Goal: Transaction & Acquisition: Obtain resource

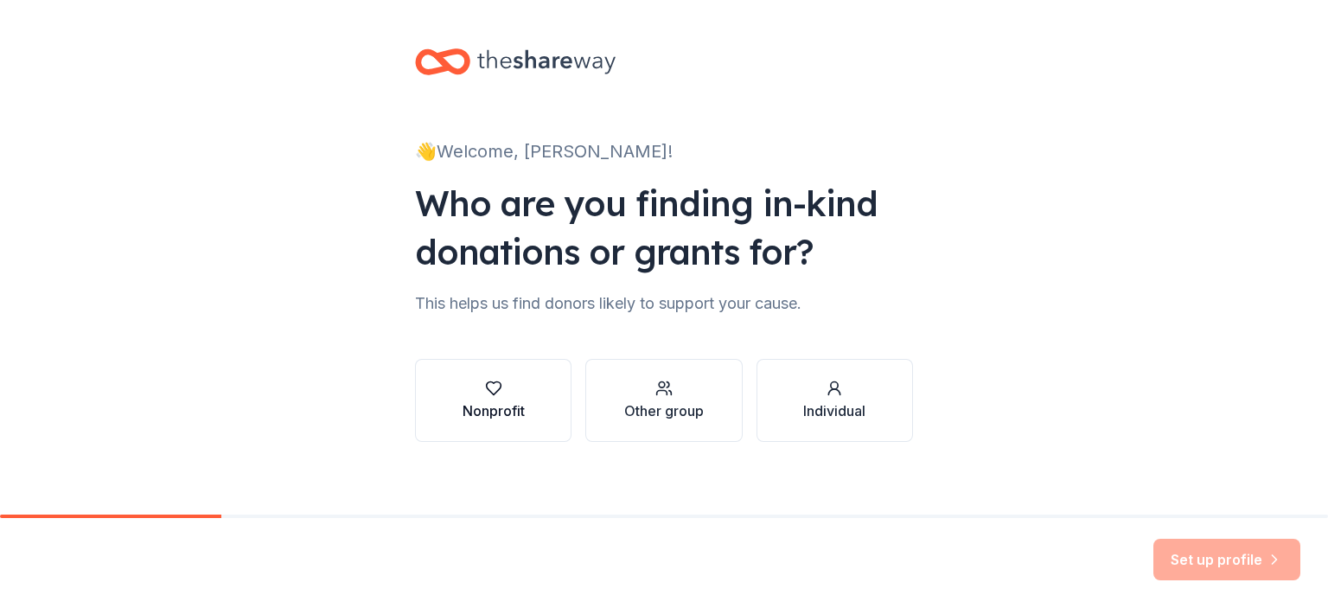
click at [463, 387] on div "button" at bounding box center [494, 388] width 62 height 17
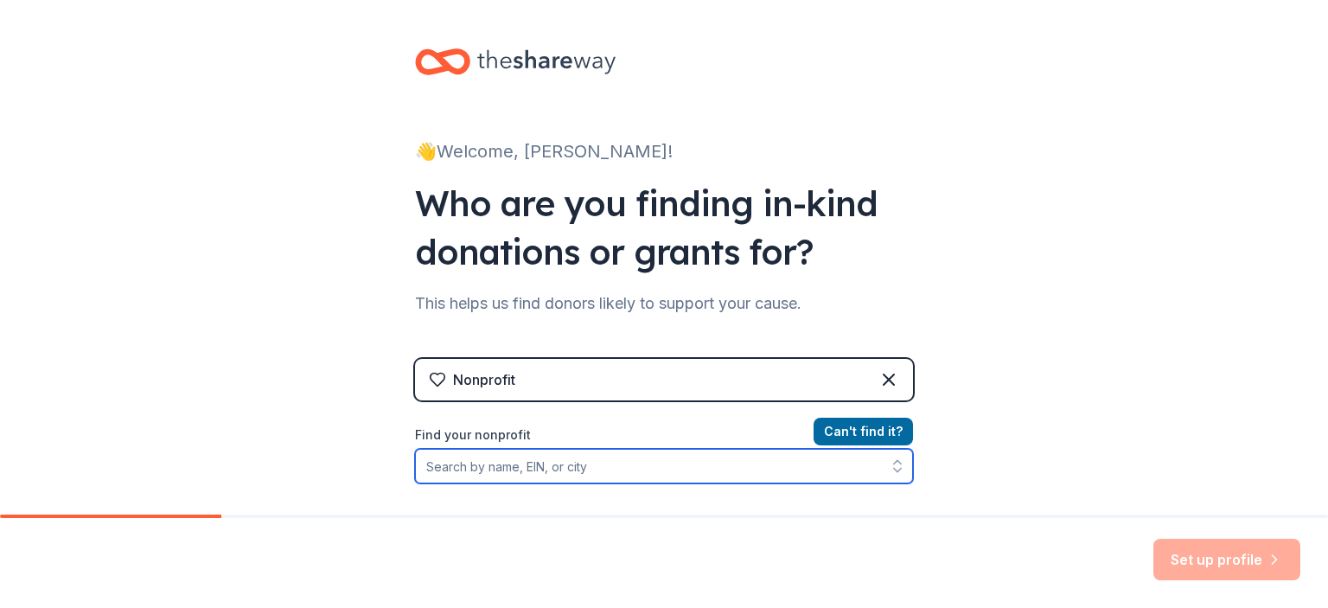
click at [652, 472] on input "Find your nonprofit" at bounding box center [664, 466] width 498 height 35
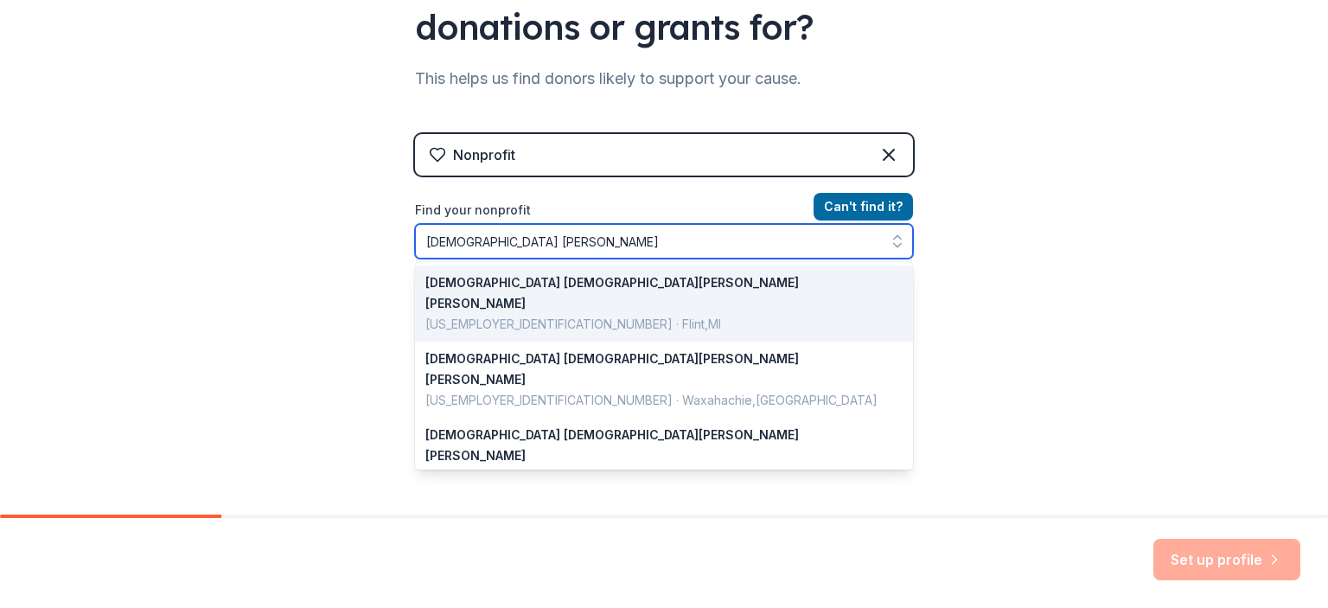
type input "christ luther"
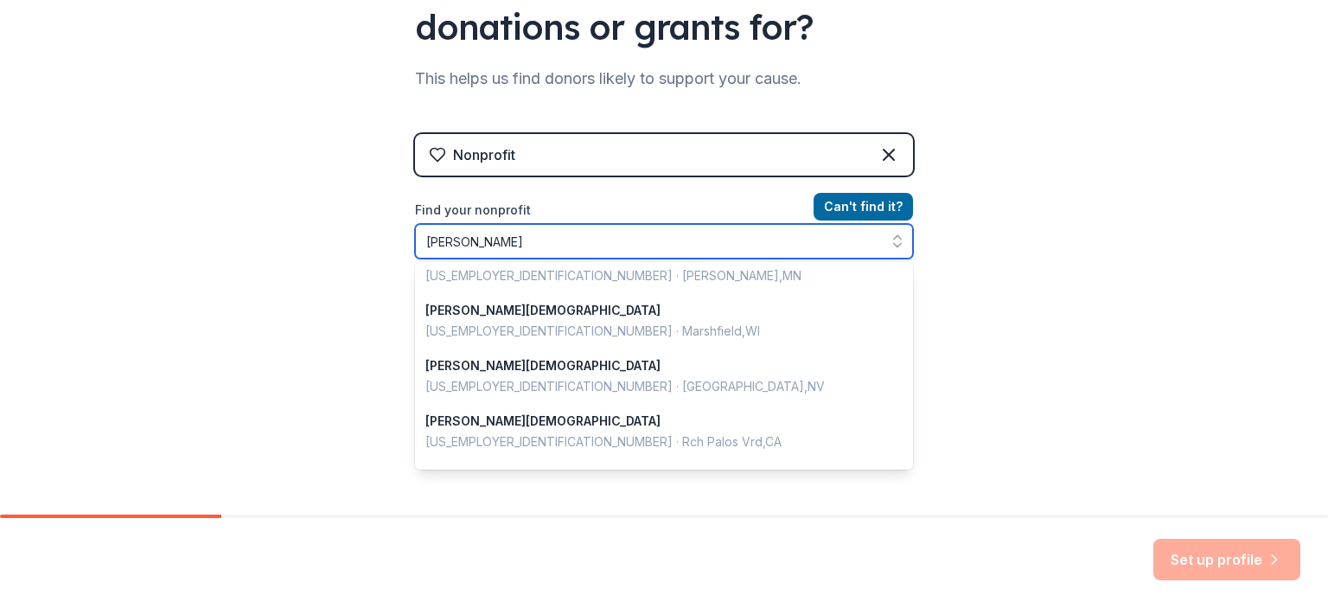
scroll to position [778, 0]
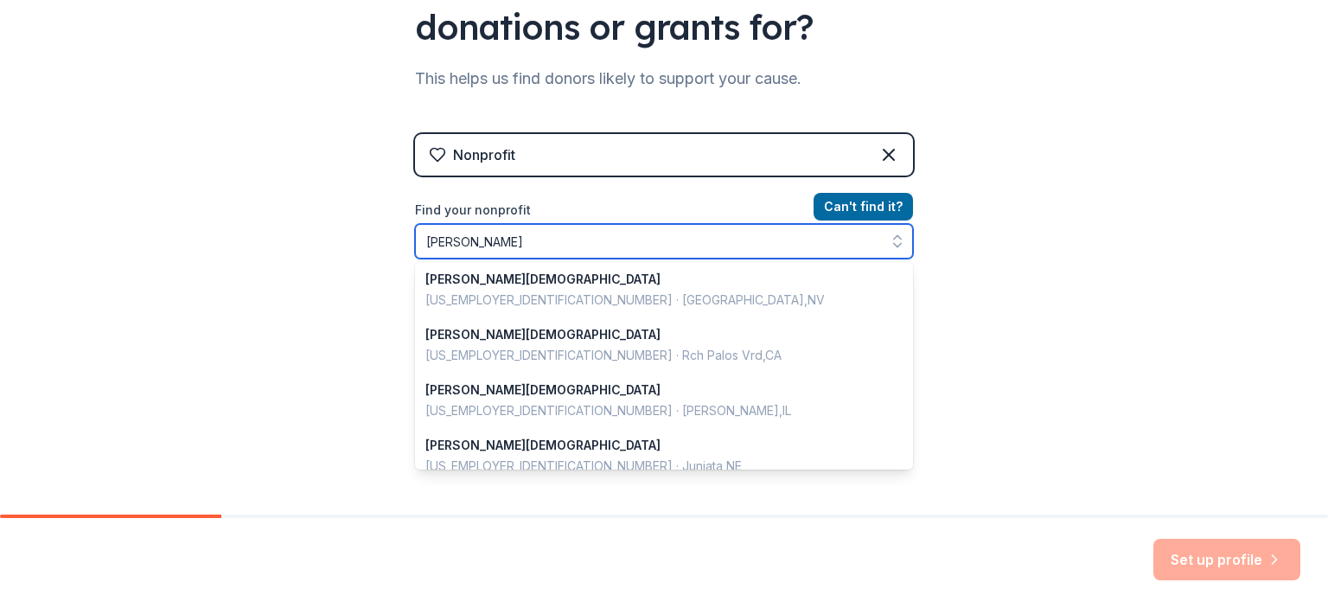
click at [539, 240] on input "christ luther" at bounding box center [664, 241] width 498 height 35
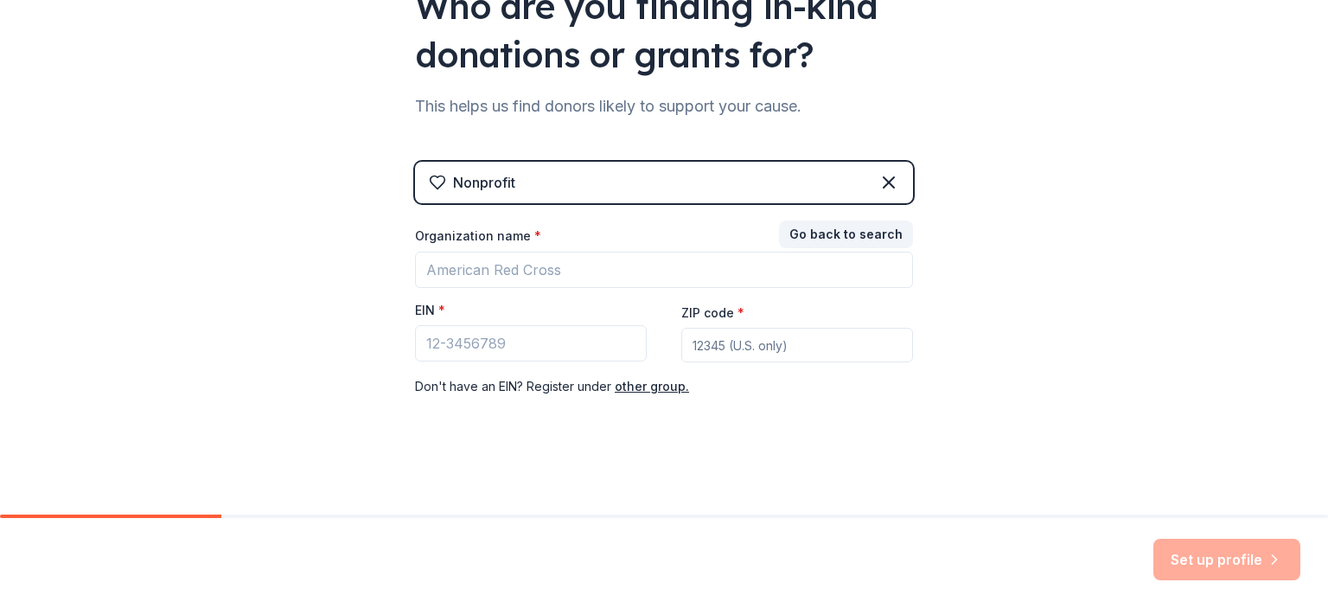
scroll to position [197, 0]
paste input "[US_EMPLOYER_IDENTIFICATION_NUMBER]"
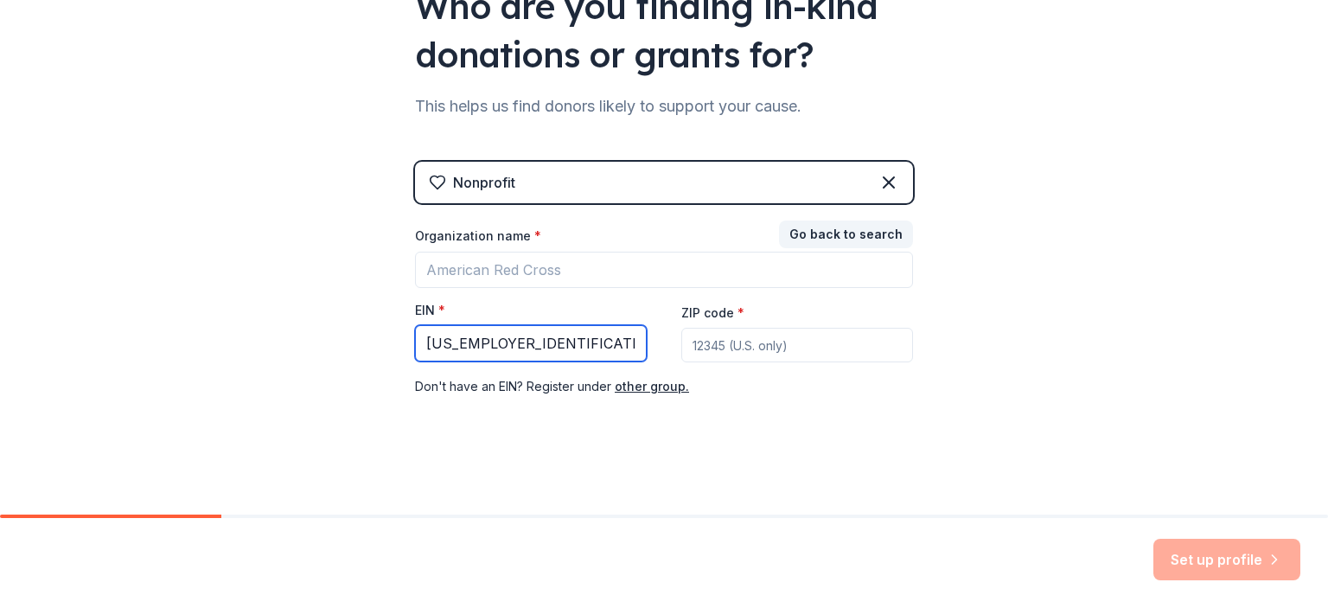
type input "[US_EMPLOYER_IDENTIFICATION_NUMBER]"
click at [718, 352] on input "ZIP code *" at bounding box center [797, 345] width 232 height 35
click at [684, 400] on div "Nonprofit Go back to search Organization name * EIN * 47-0519511 ZIP code * Don…" at bounding box center [664, 297] width 498 height 270
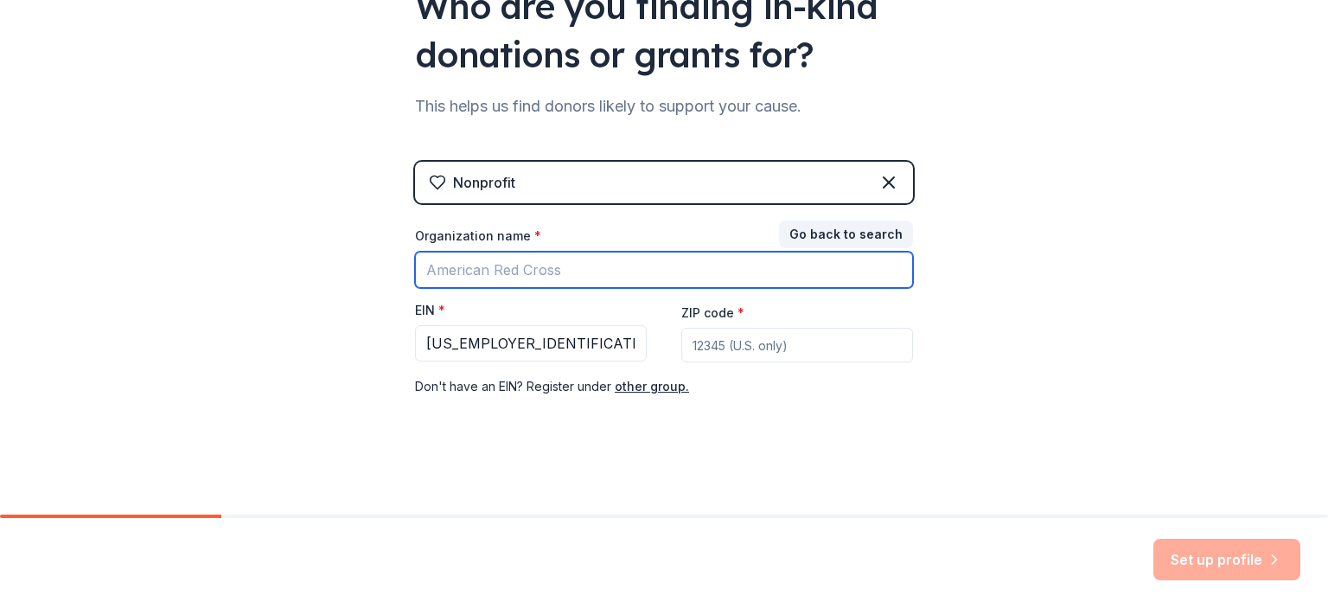
click at [740, 276] on input "Organization name *" at bounding box center [664, 270] width 498 height 36
click at [642, 259] on input "Organization name *" at bounding box center [664, 270] width 498 height 36
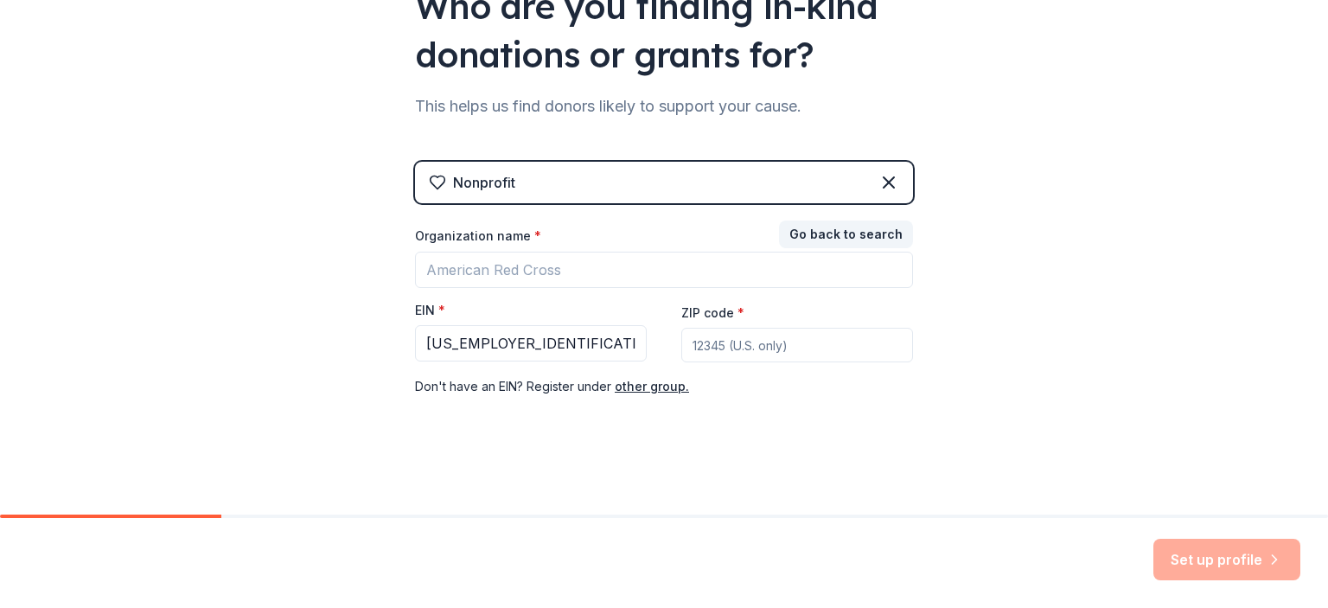
click at [718, 421] on div "Nonprofit Go back to search Organization name * EIN * 47-0519511 ZIP code * Don…" at bounding box center [664, 297] width 498 height 270
click at [1242, 536] on div "Set up profile" at bounding box center [664, 563] width 1328 height 90
click at [777, 305] on div "ZIP code *" at bounding box center [797, 332] width 232 height 61
click at [719, 319] on label "ZIP code *" at bounding box center [712, 312] width 63 height 17
click at [719, 328] on input "ZIP code *" at bounding box center [797, 345] width 232 height 35
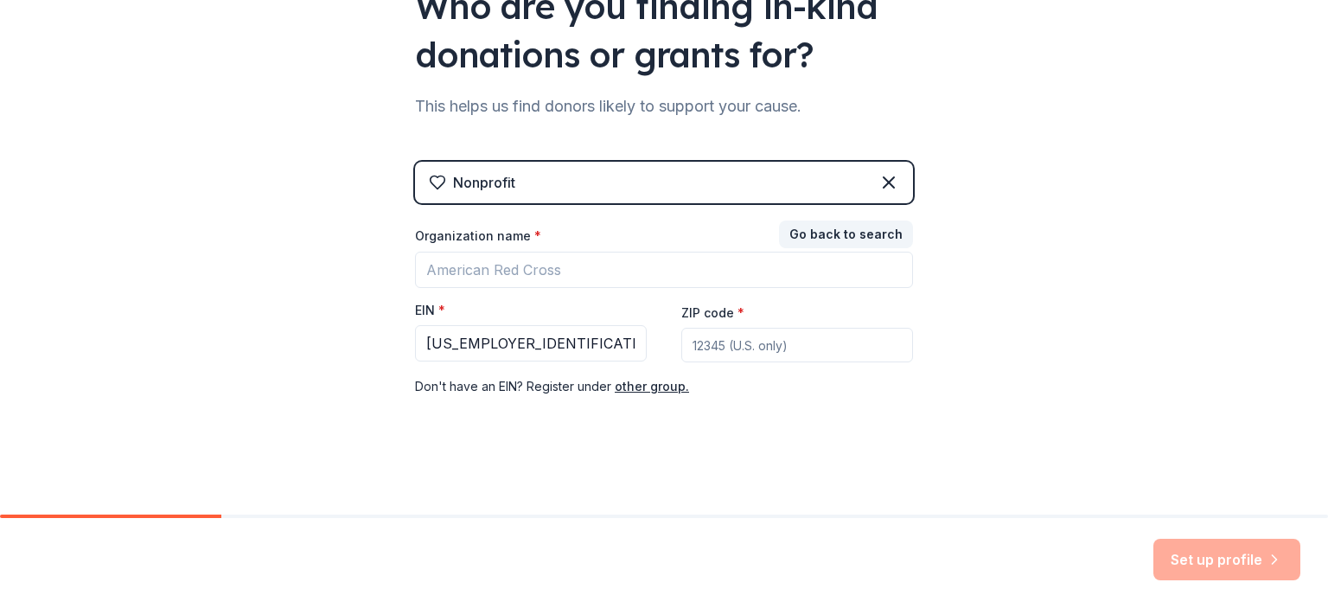
click at [722, 335] on input "ZIP code *" at bounding box center [797, 345] width 232 height 35
type input "68506"
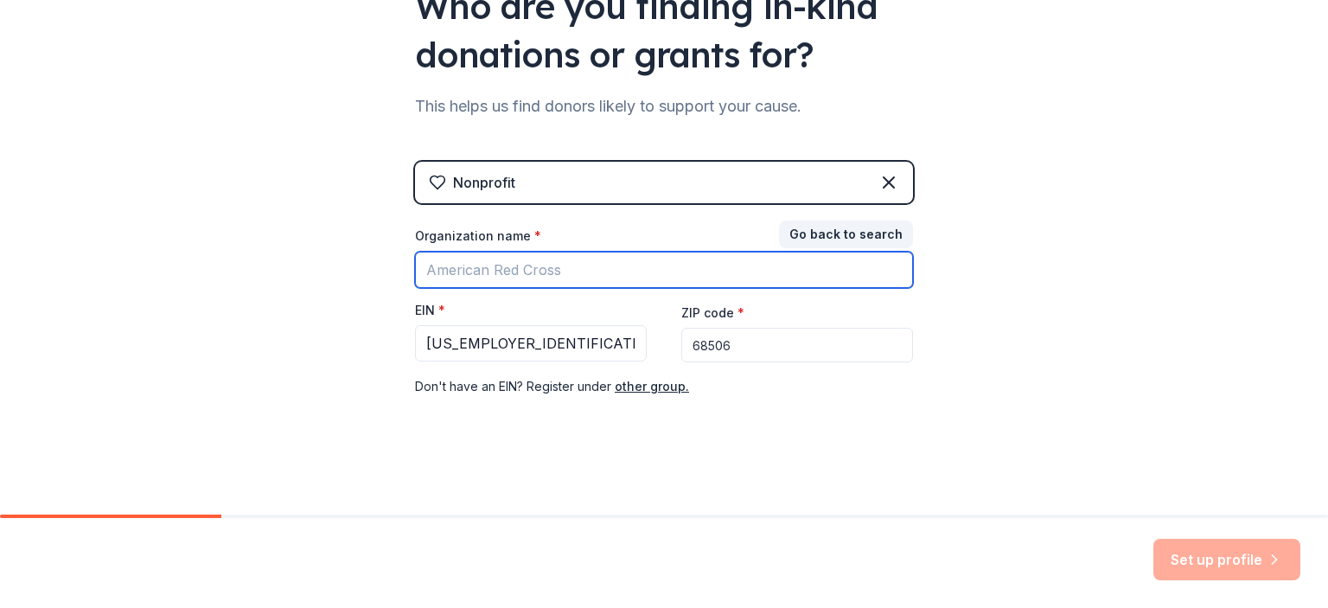
click at [521, 273] on input "Organization name *" at bounding box center [664, 270] width 498 height 36
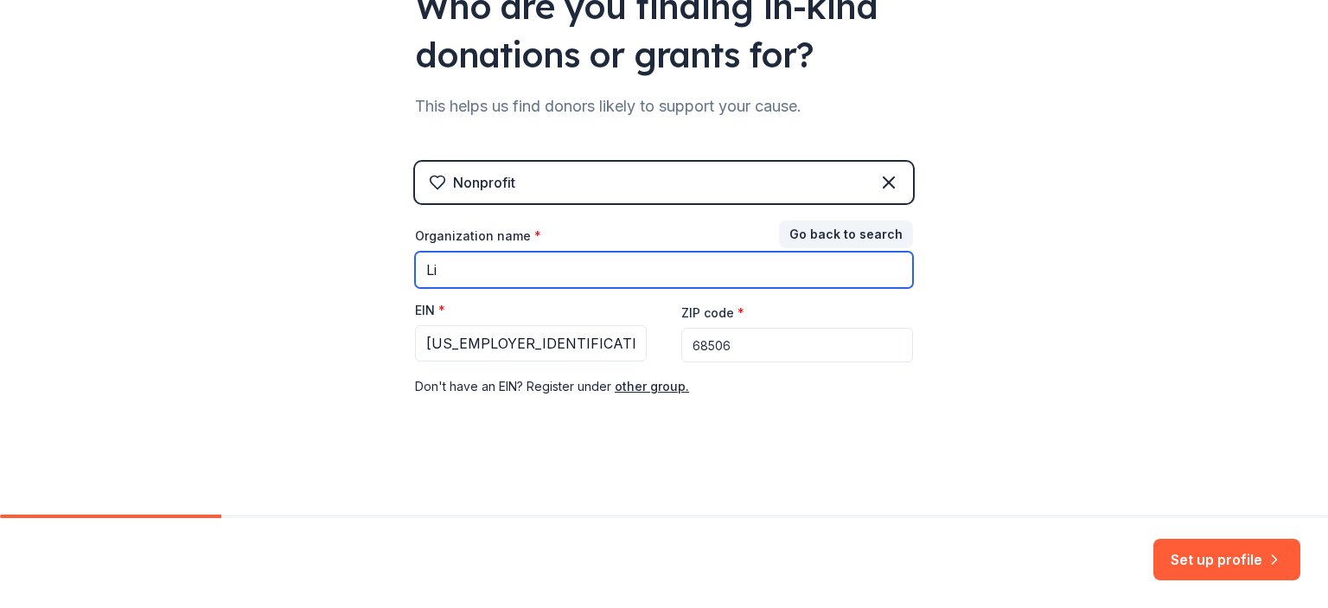
type input "L"
type input "[PERSON_NAME]"
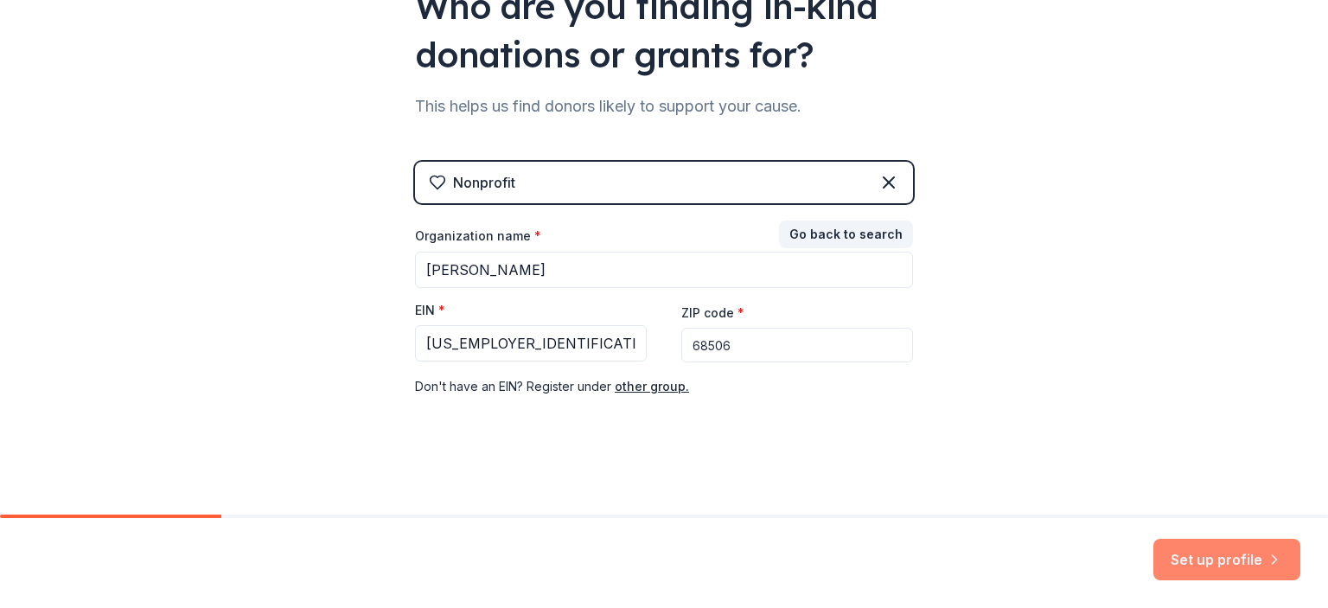
click at [1296, 550] on button "Set up profile" at bounding box center [1226, 559] width 147 height 41
click at [1118, 553] on div "Set up profile" at bounding box center [664, 563] width 1328 height 90
click at [1187, 561] on div "Set up profile" at bounding box center [1226, 559] width 147 height 41
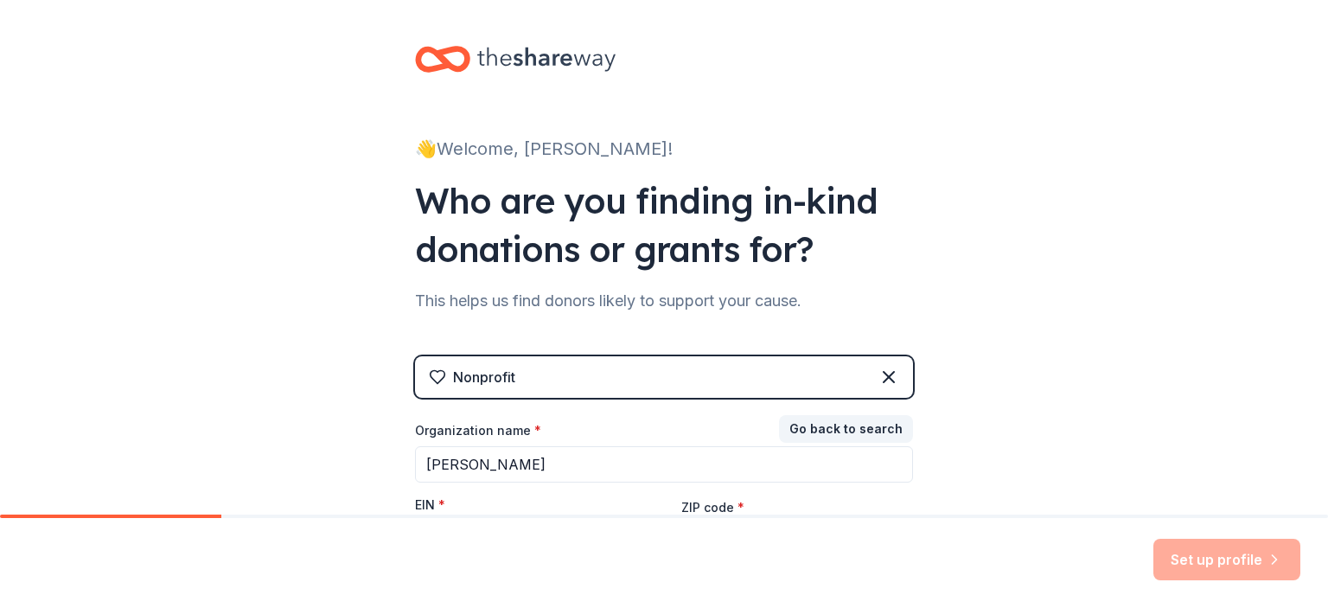
scroll to position [0, 0]
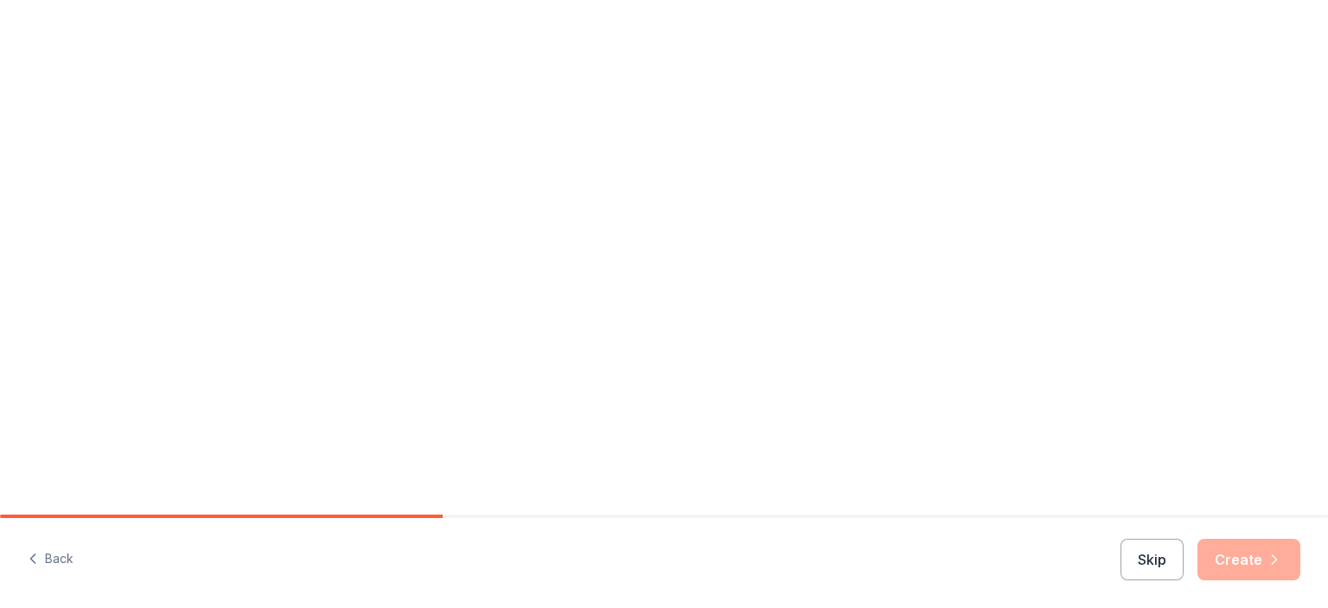
drag, startPoint x: 692, startPoint y: 325, endPoint x: 166, endPoint y: 320, distance: 525.7
click at [166, 320] on div "Let's finish your profile This helps us personalize your experience. What is yo…" at bounding box center [664, 317] width 1328 height 565
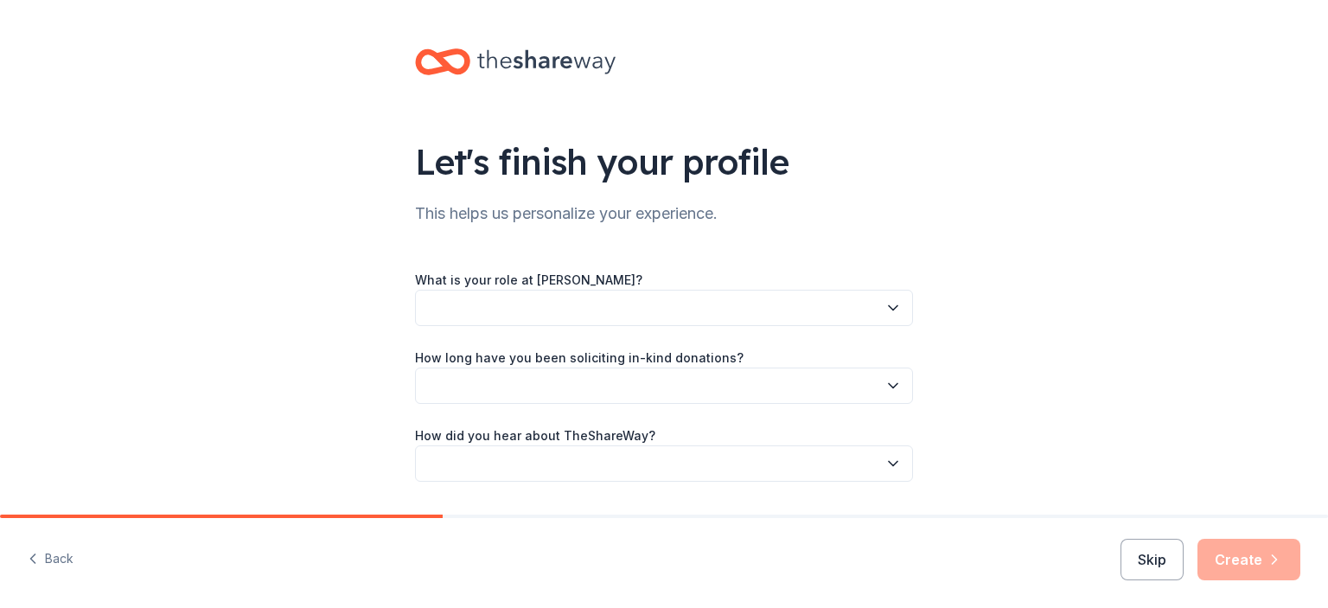
click at [656, 313] on button "button" at bounding box center [664, 308] width 498 height 36
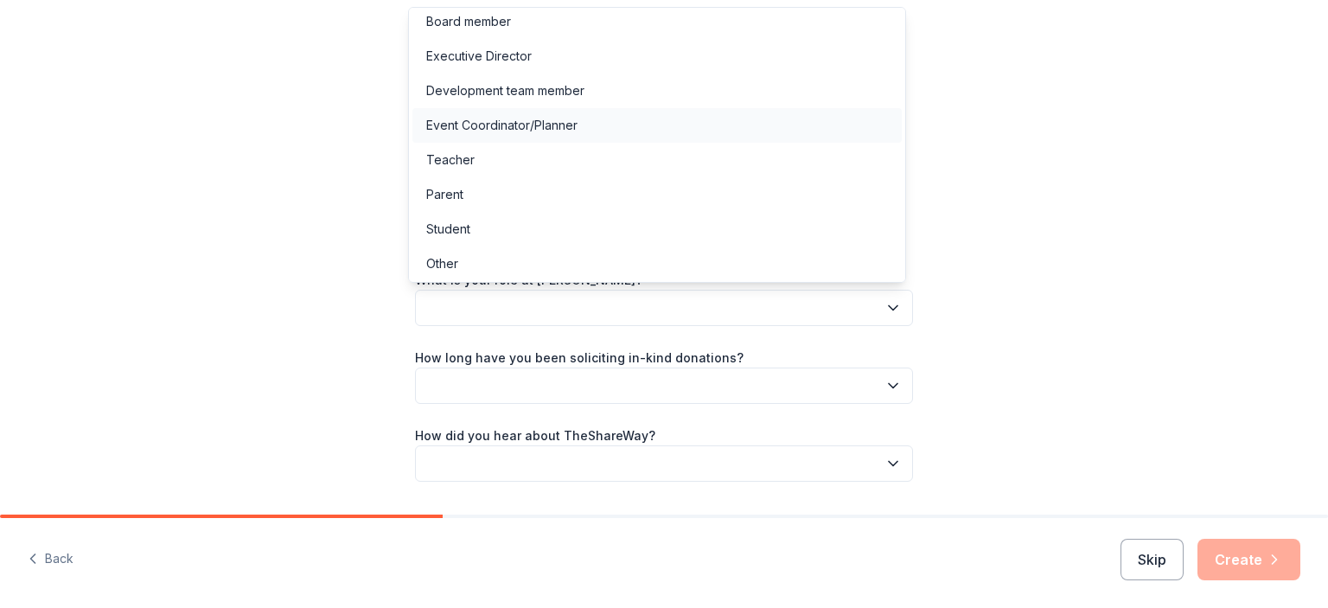
scroll to position [9, 0]
click at [570, 124] on div "Event Coordinator/Planner" at bounding box center [501, 123] width 151 height 21
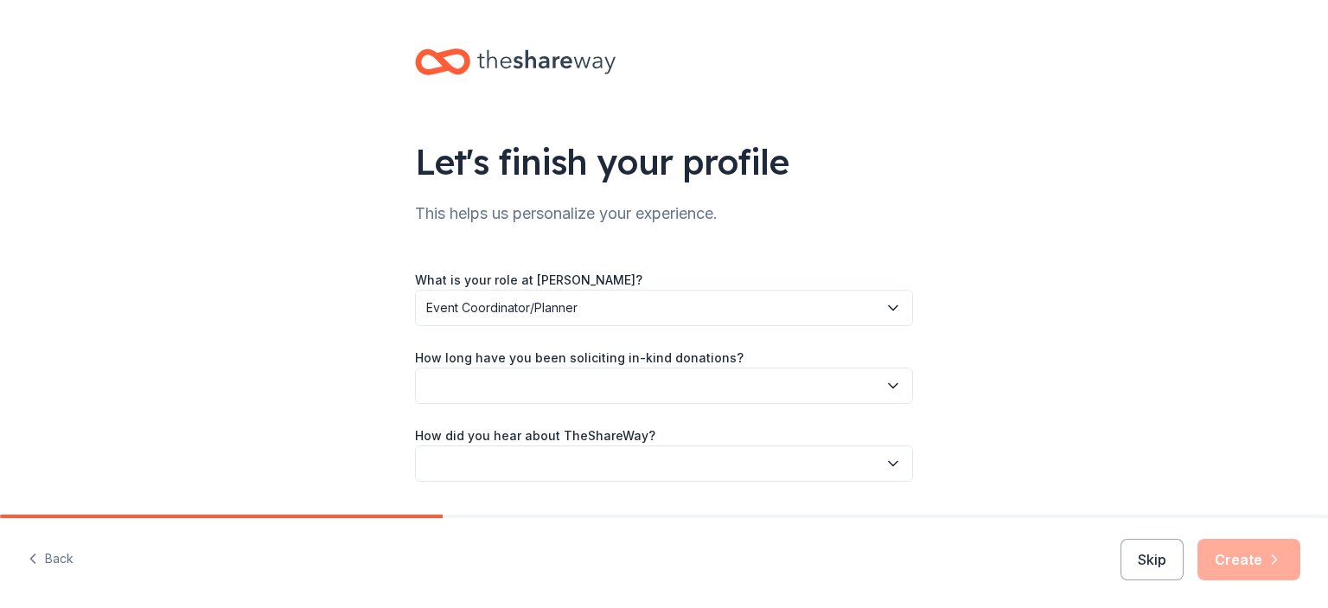
click at [599, 372] on button "button" at bounding box center [664, 385] width 498 height 36
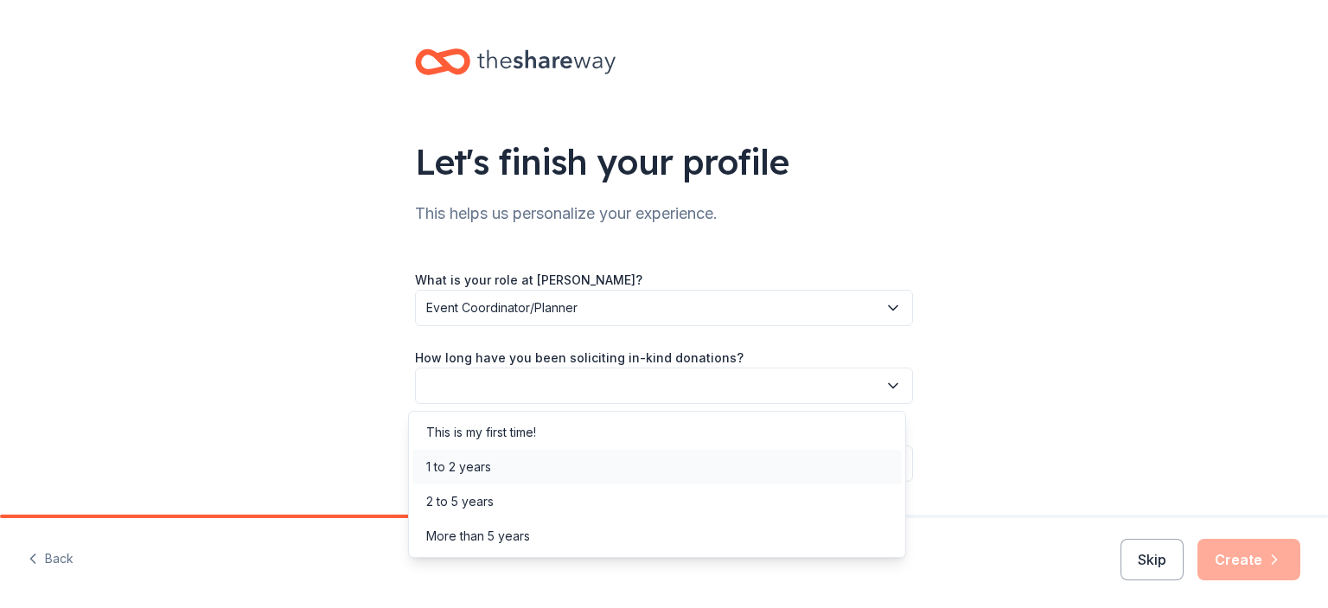
click at [504, 479] on div "1 to 2 years" at bounding box center [656, 467] width 489 height 35
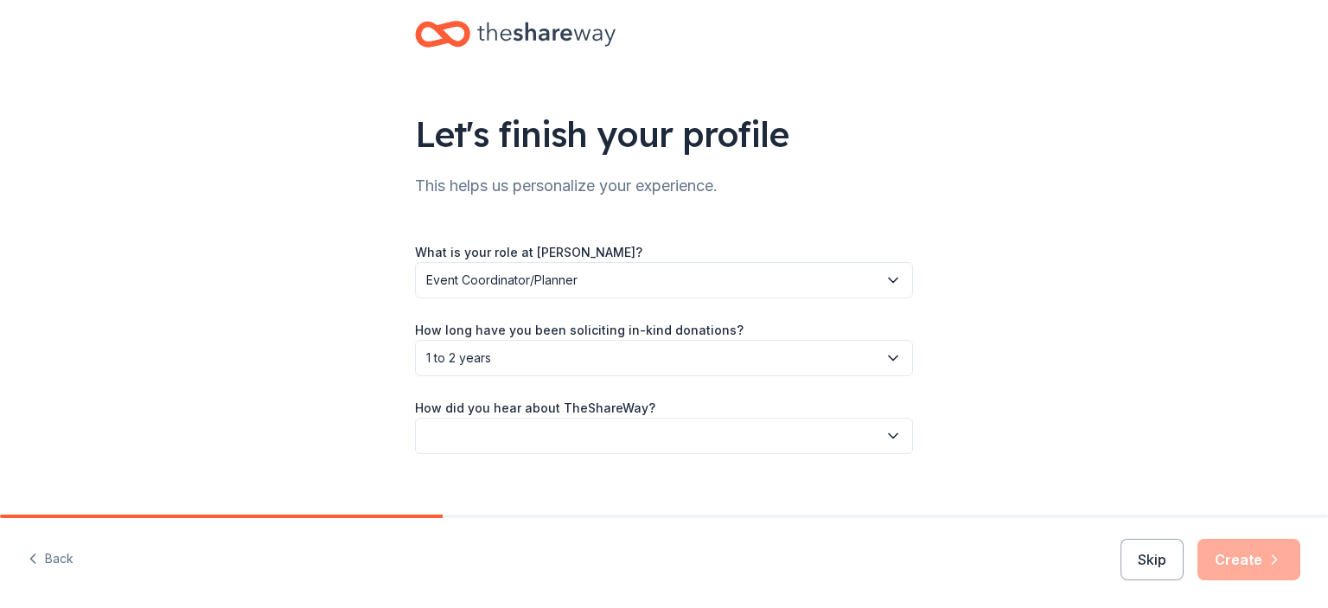
scroll to position [49, 0]
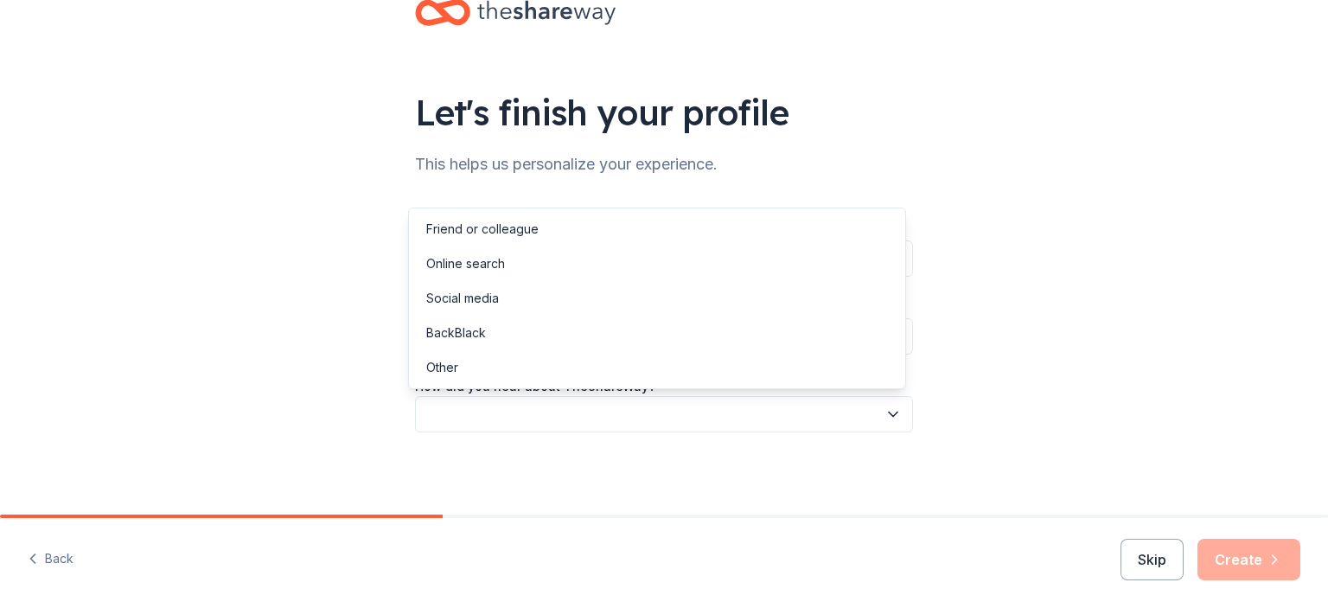
click at [533, 426] on button "button" at bounding box center [664, 414] width 498 height 36
click at [508, 370] on div "Other" at bounding box center [656, 367] width 489 height 35
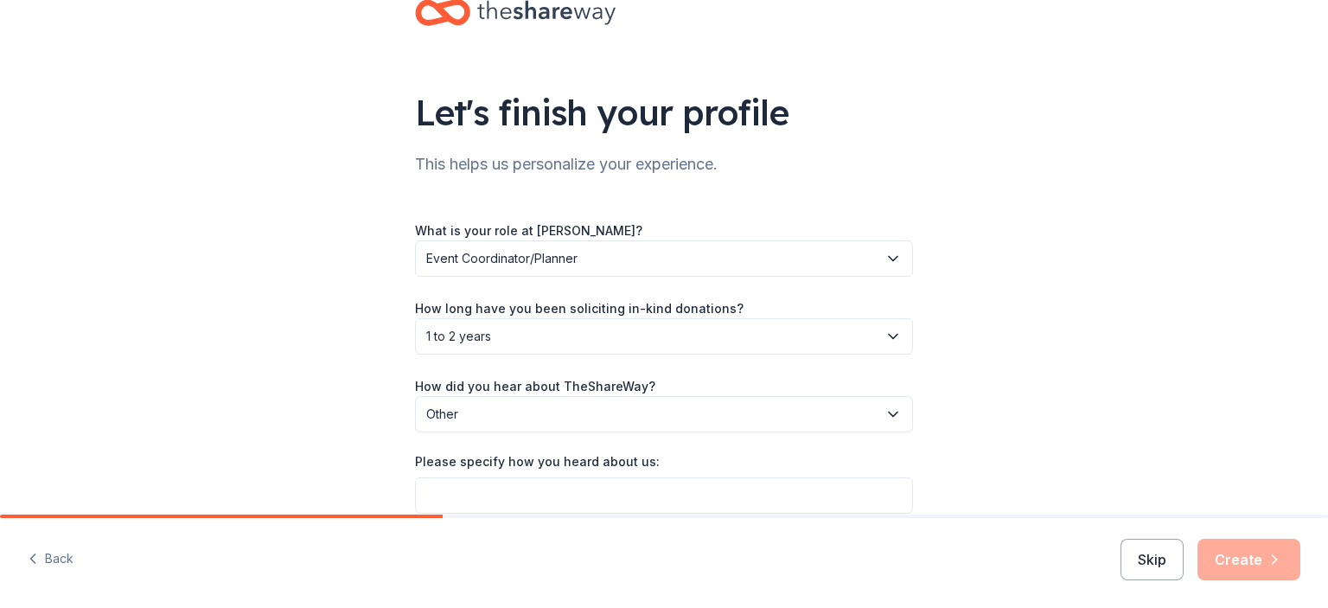
click at [1125, 561] on button "Skip" at bounding box center [1151, 559] width 63 height 41
click at [1155, 557] on div "Skip Create" at bounding box center [1210, 559] width 180 height 41
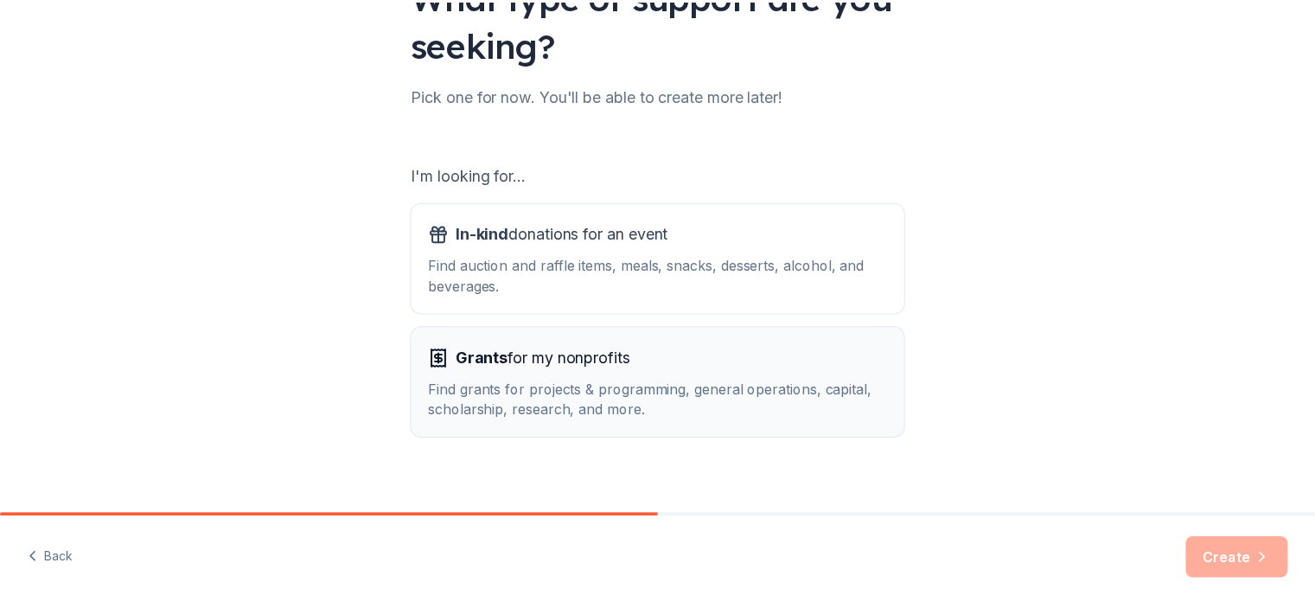
scroll to position [183, 0]
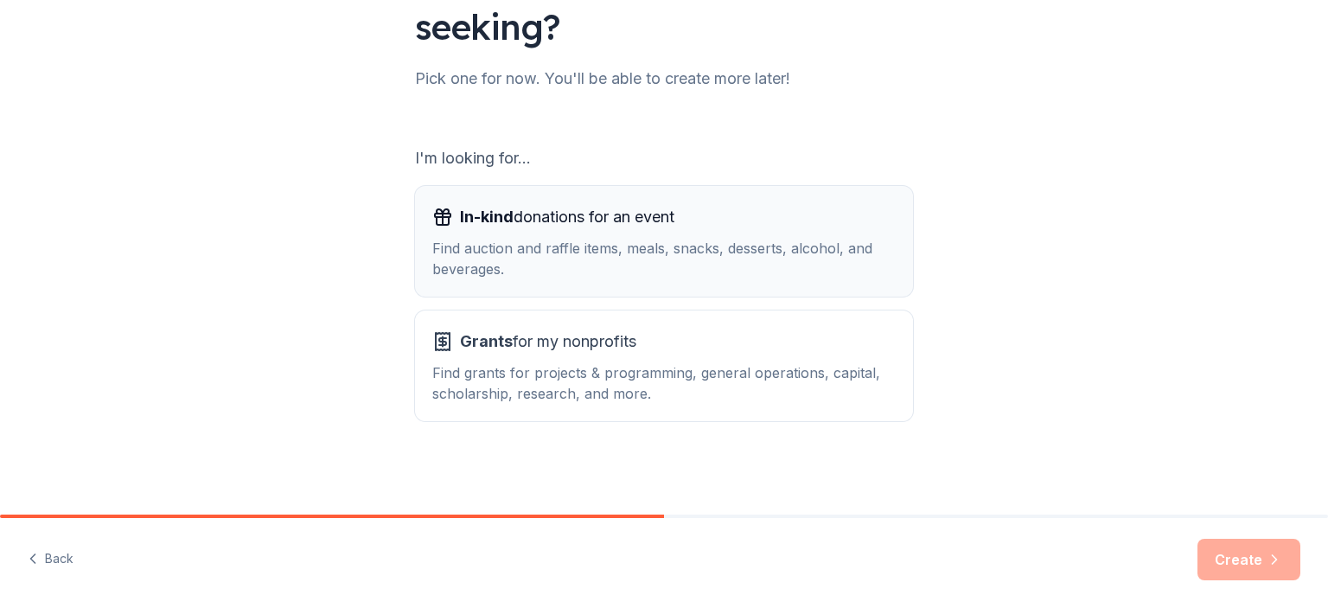
click at [663, 259] on div "Find auction and raffle items, meals, snacks, desserts, alcohol, and beverages." at bounding box center [663, 258] width 463 height 41
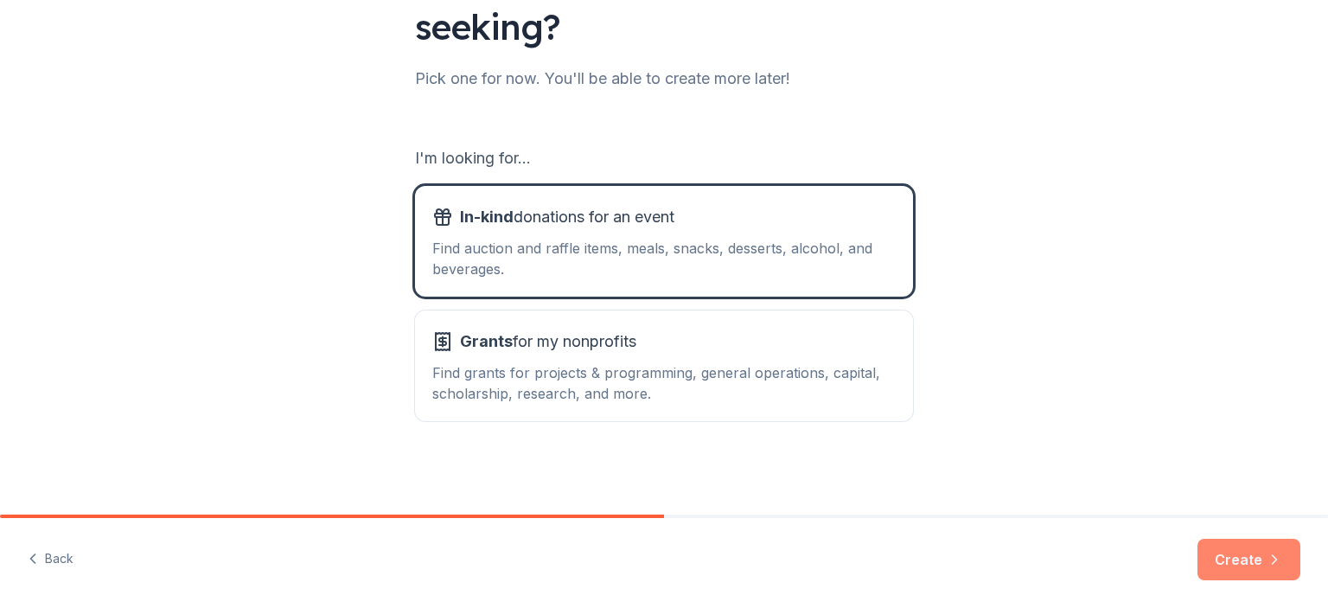
click at [1266, 564] on icon "button" at bounding box center [1274, 559] width 17 height 17
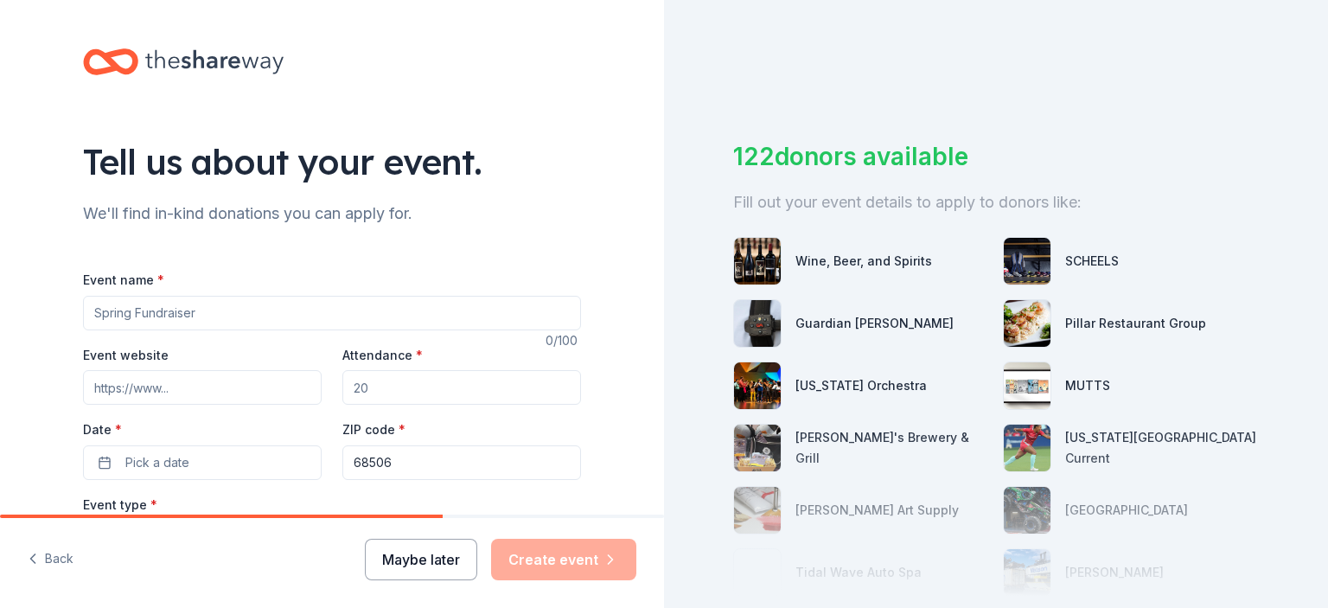
click at [395, 561] on button "Maybe later" at bounding box center [421, 559] width 112 height 41
click at [399, 569] on button "Maybe later" at bounding box center [421, 559] width 112 height 41
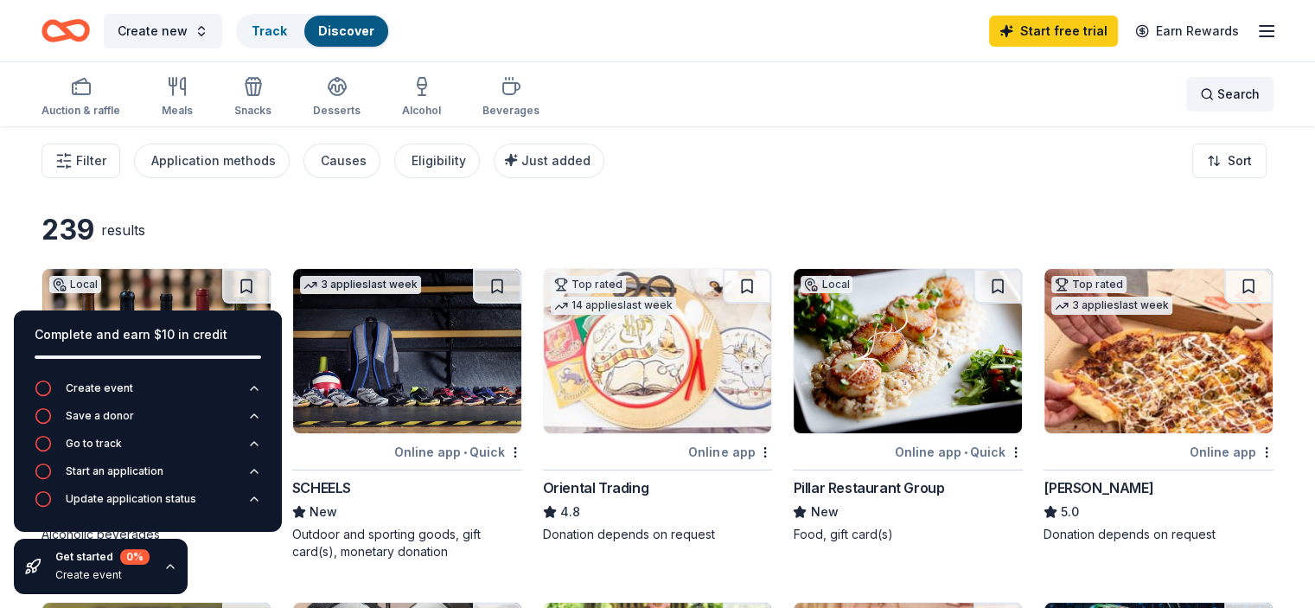
click at [1217, 90] on span "Search" at bounding box center [1238, 94] width 42 height 21
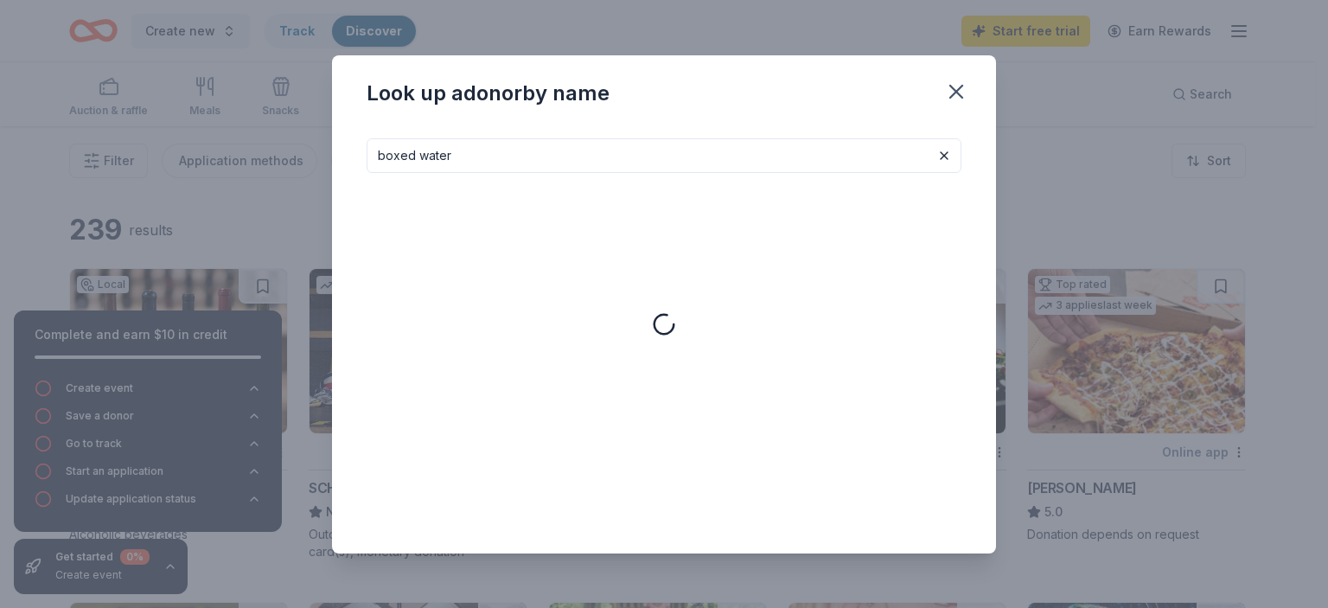
type input "boxed water"
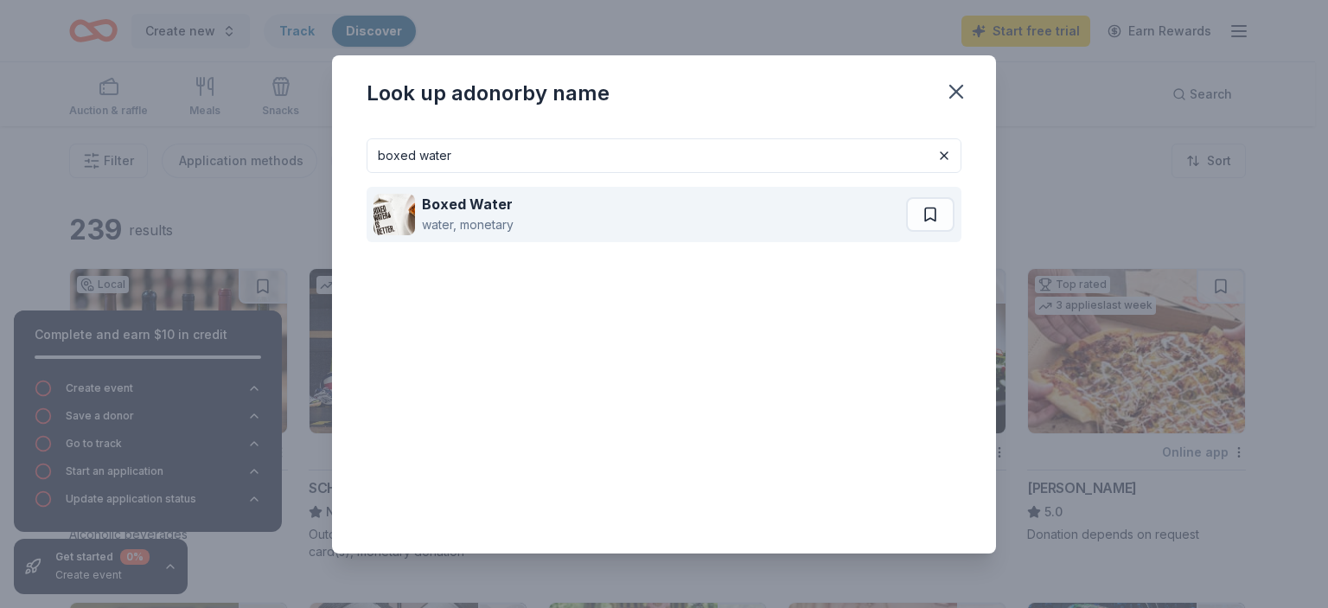
click at [519, 200] on div "Boxed Water water, monetary" at bounding box center [639, 214] width 533 height 55
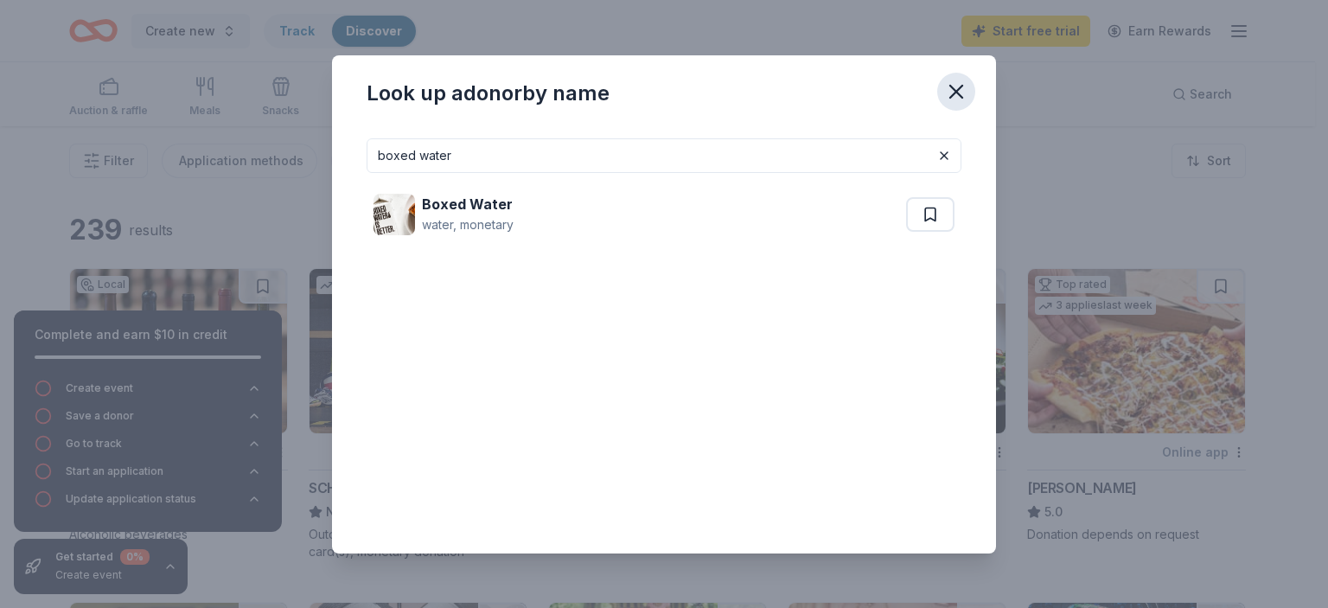
click at [965, 93] on icon "button" at bounding box center [956, 92] width 24 height 24
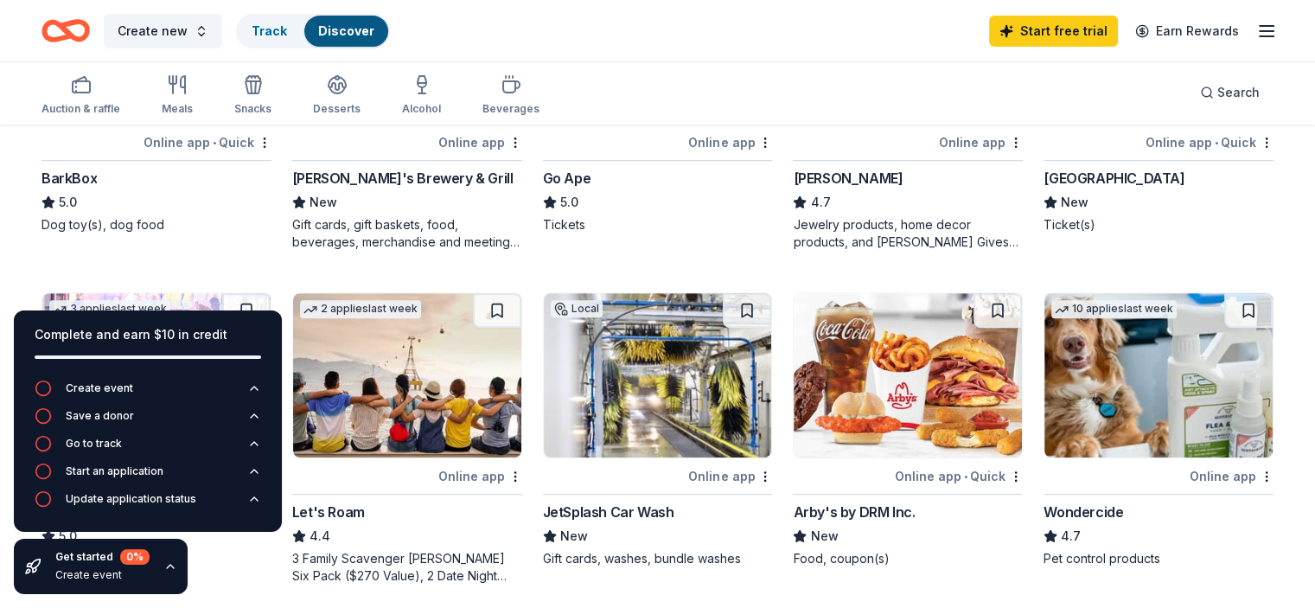
scroll to position [605, 0]
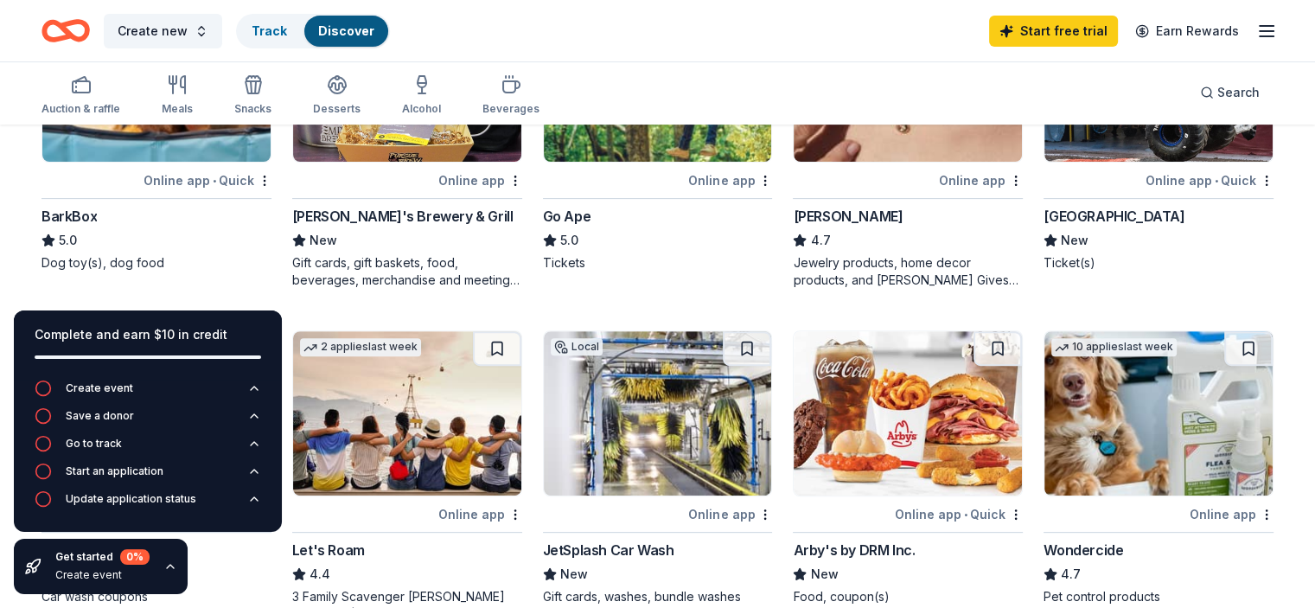
click at [187, 158] on img at bounding box center [156, 79] width 228 height 164
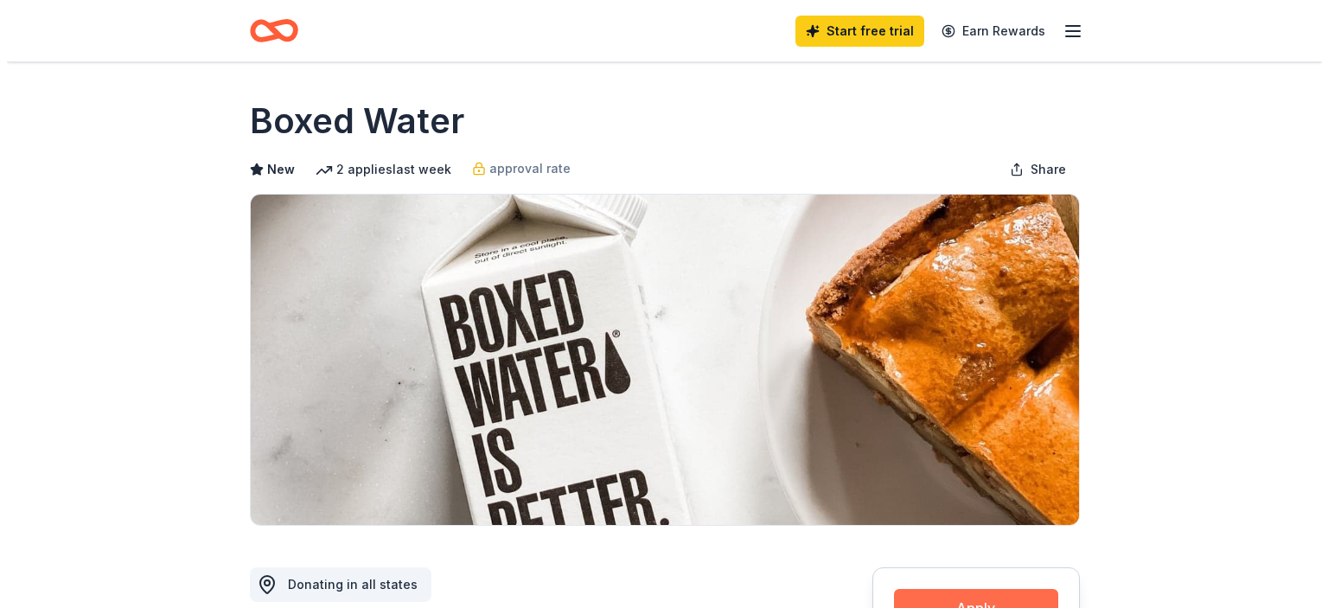
scroll to position [173, 0]
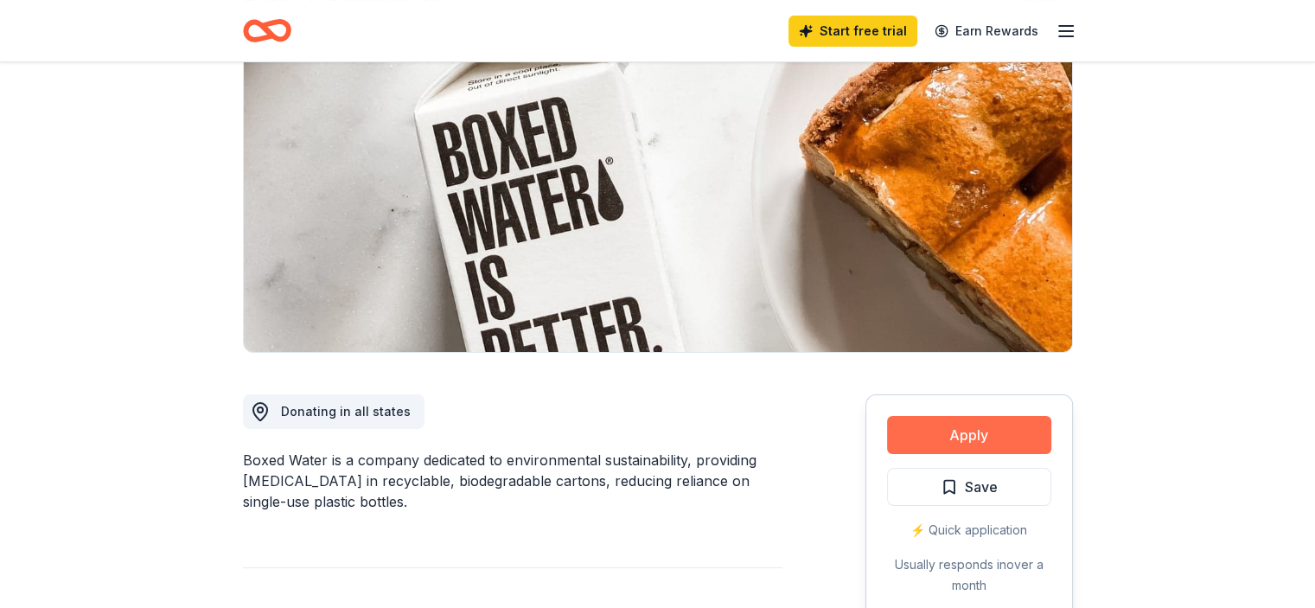
click at [954, 437] on button "Apply" at bounding box center [969, 435] width 164 height 38
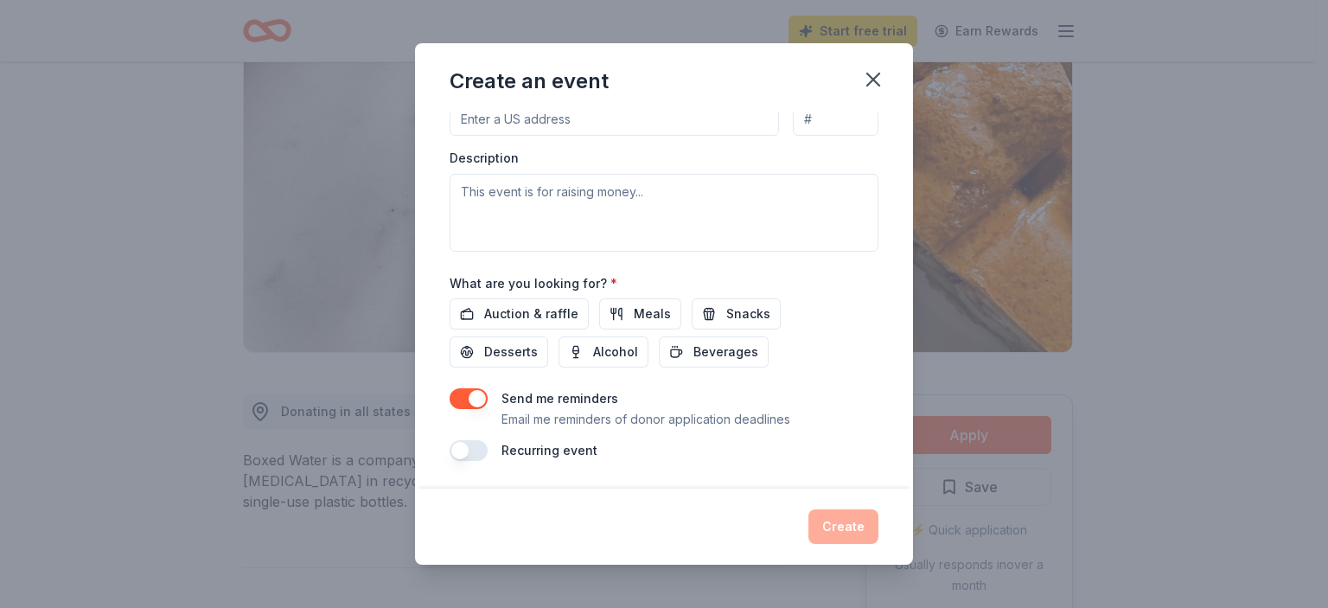
scroll to position [17, 0]
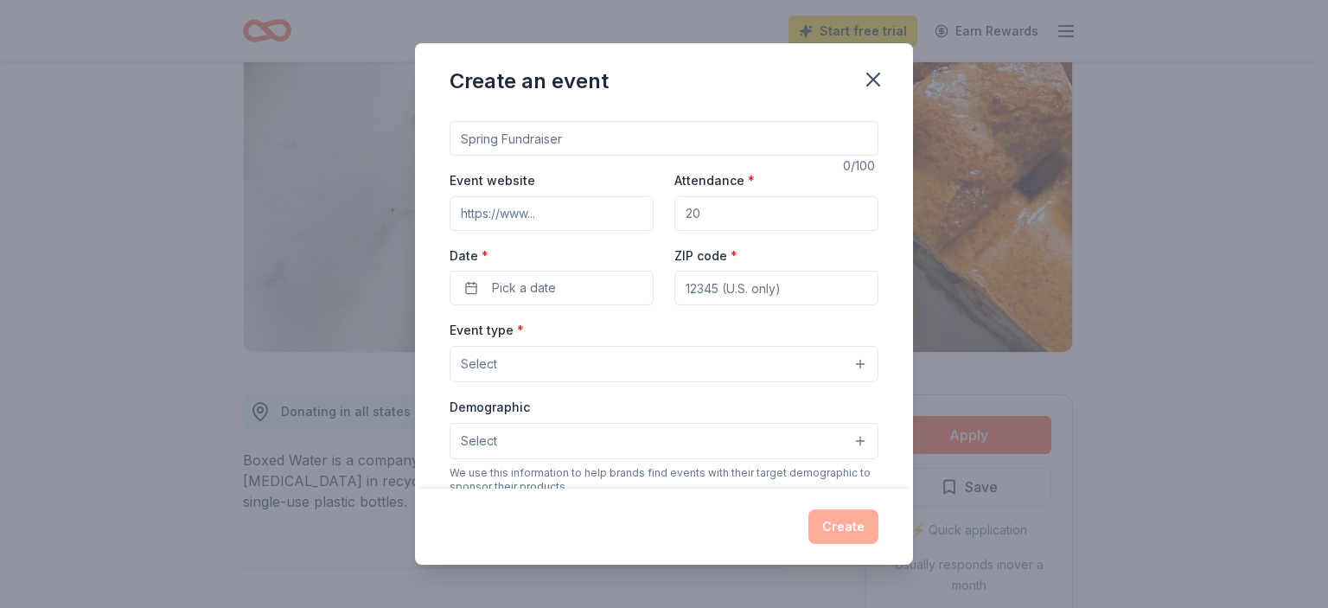
click at [549, 141] on input "Event name *" at bounding box center [664, 138] width 429 height 35
type input "Dinner and Auction - Masquerade"
paste input "https://chrstsch.ejoinme.org/MyEvents/2025CLSDinnerAuction/Sponsor/tabid/155731…"
type input "https://chrstsch.ejoinme.org/MyEvents/2025CLSDinnerAuction/Sponsor/tabid/155731…"
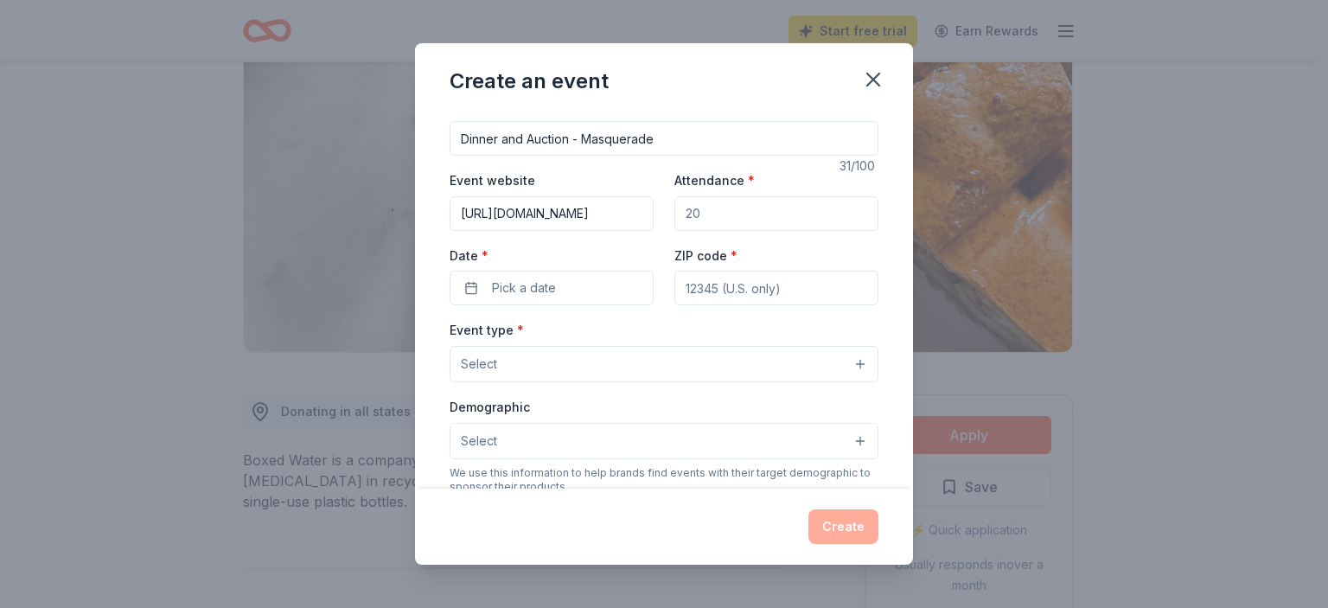
scroll to position [0, 0]
click at [723, 207] on input "Attendance *" at bounding box center [776, 213] width 204 height 35
type input "350"
click at [497, 292] on span "Pick a date" at bounding box center [524, 288] width 64 height 21
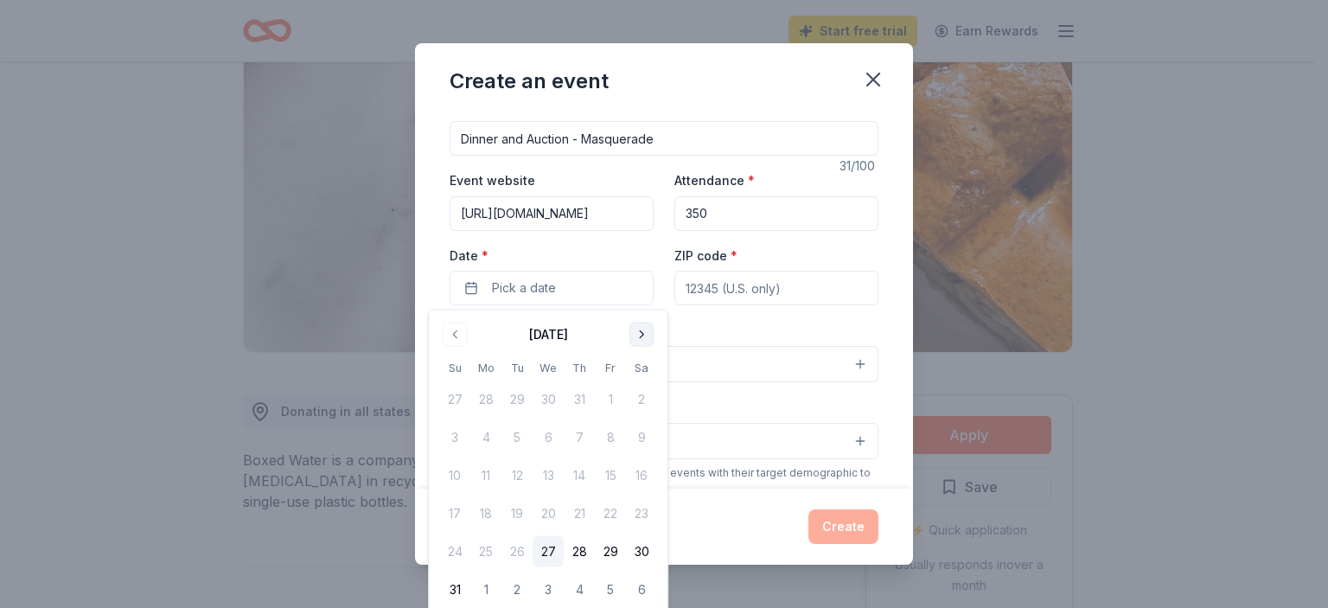
click at [630, 324] on button "Go to next month" at bounding box center [641, 334] width 24 height 24
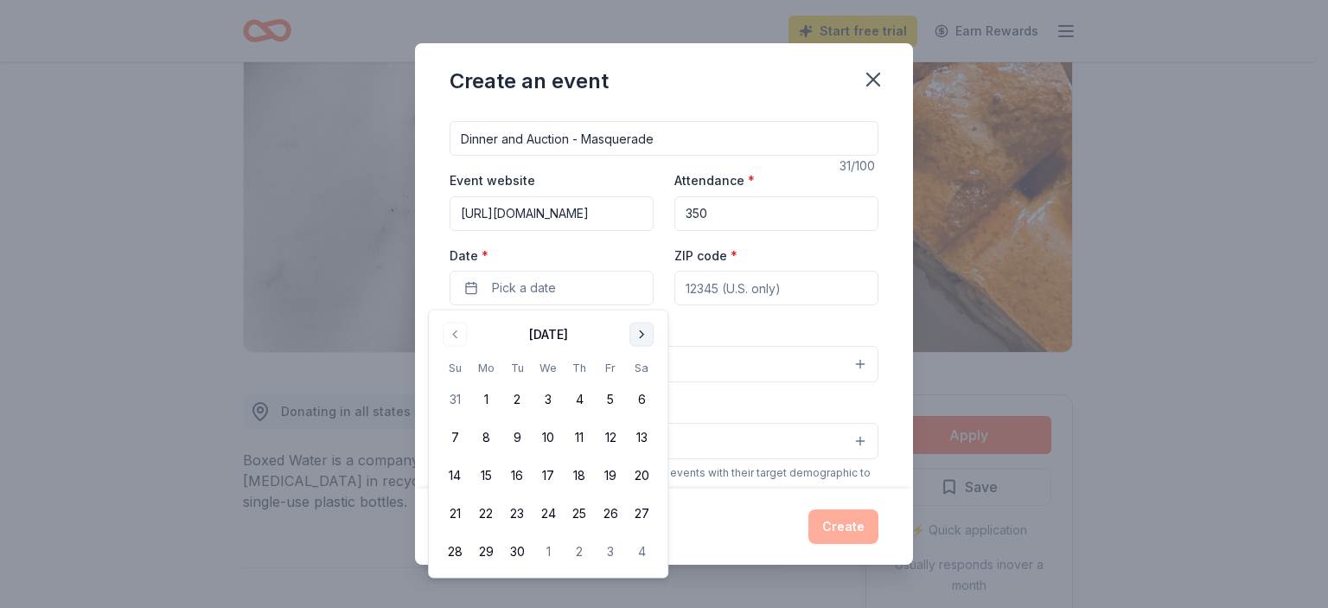
click at [630, 324] on button "Go to next month" at bounding box center [641, 334] width 24 height 24
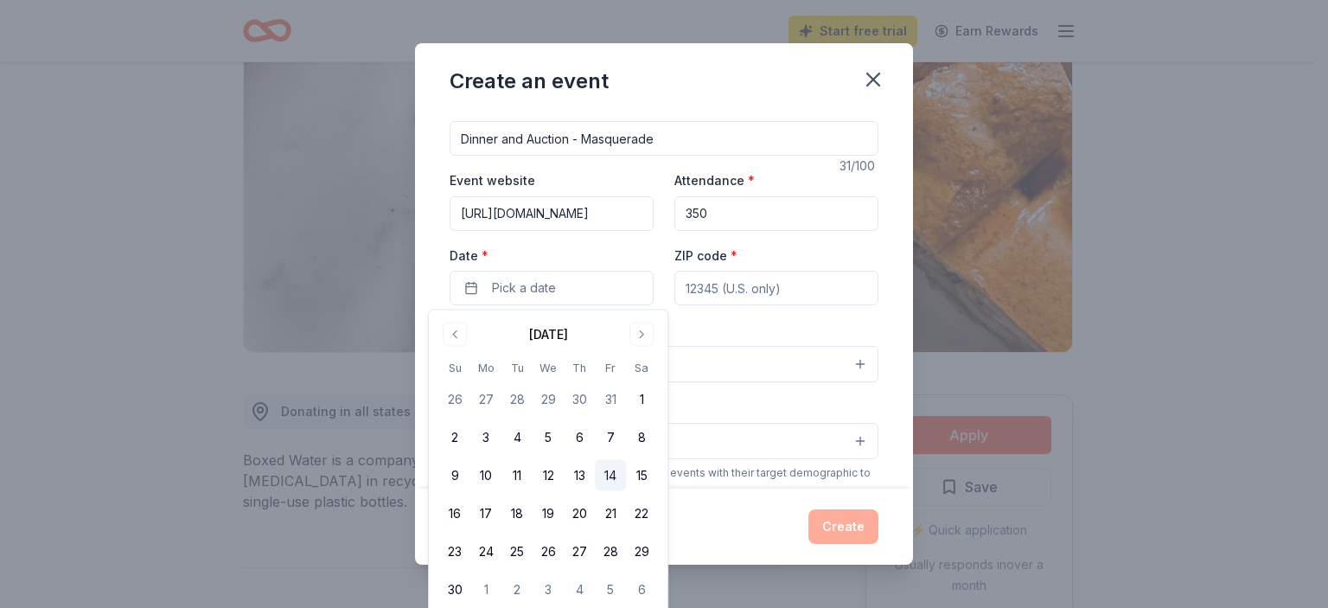
click at [606, 477] on button "14" at bounding box center [610, 475] width 31 height 31
click at [726, 290] on input "ZIP code *" at bounding box center [776, 288] width 204 height 35
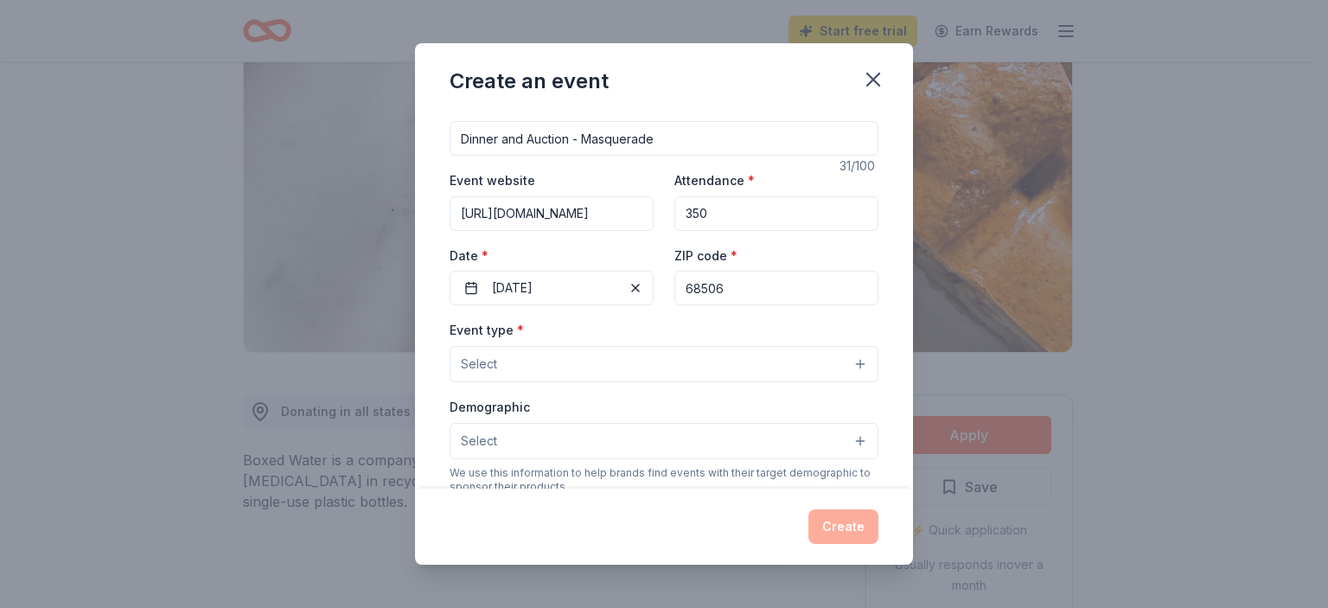
type input "68506"
click at [450, 368] on div "Event name * Dinner and Auction - Masquerade 31 /100 Event website https://chrs…" at bounding box center [664, 300] width 498 height 377
click at [518, 388] on div "Event type * Select Demographic Select We use this information to help brands f…" at bounding box center [664, 501] width 429 height 364
click at [520, 369] on button "Select" at bounding box center [664, 364] width 429 height 36
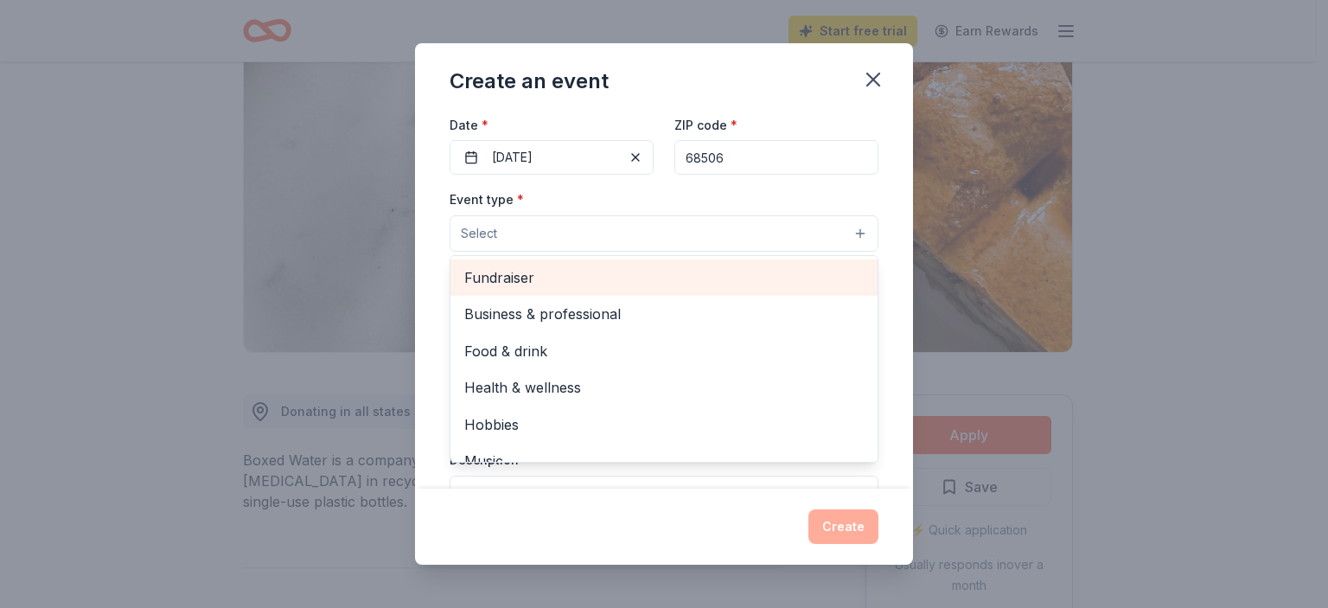
scroll to position [190, 0]
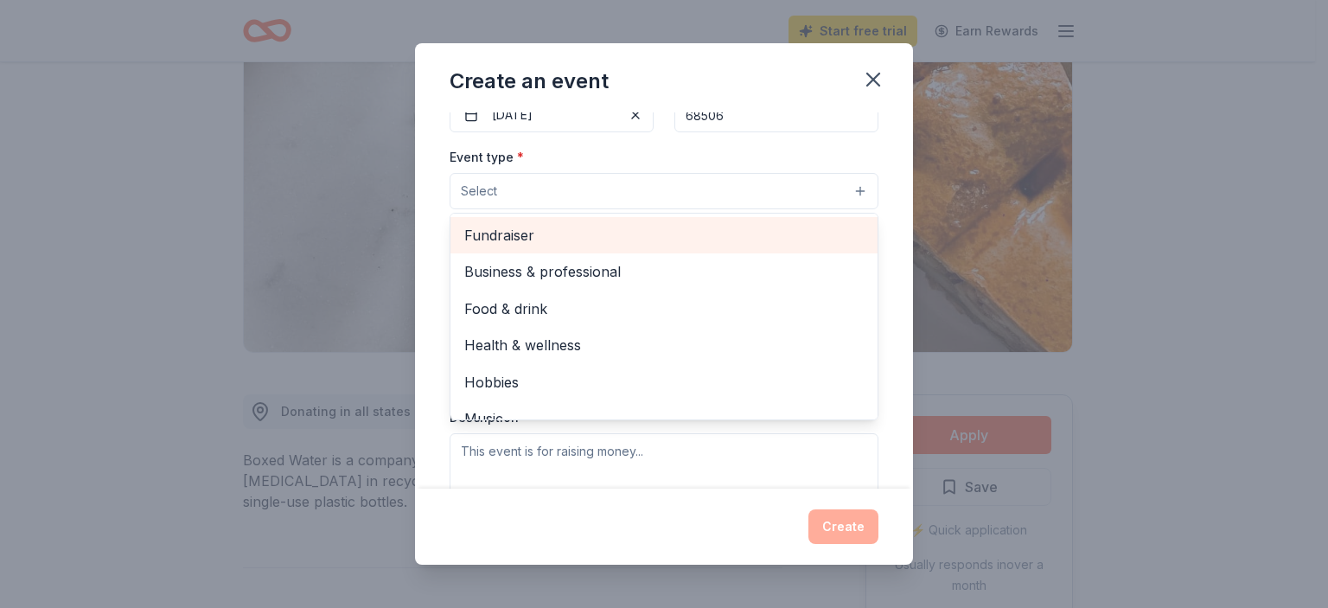
click at [594, 245] on span "Fundraiser" at bounding box center [663, 235] width 399 height 22
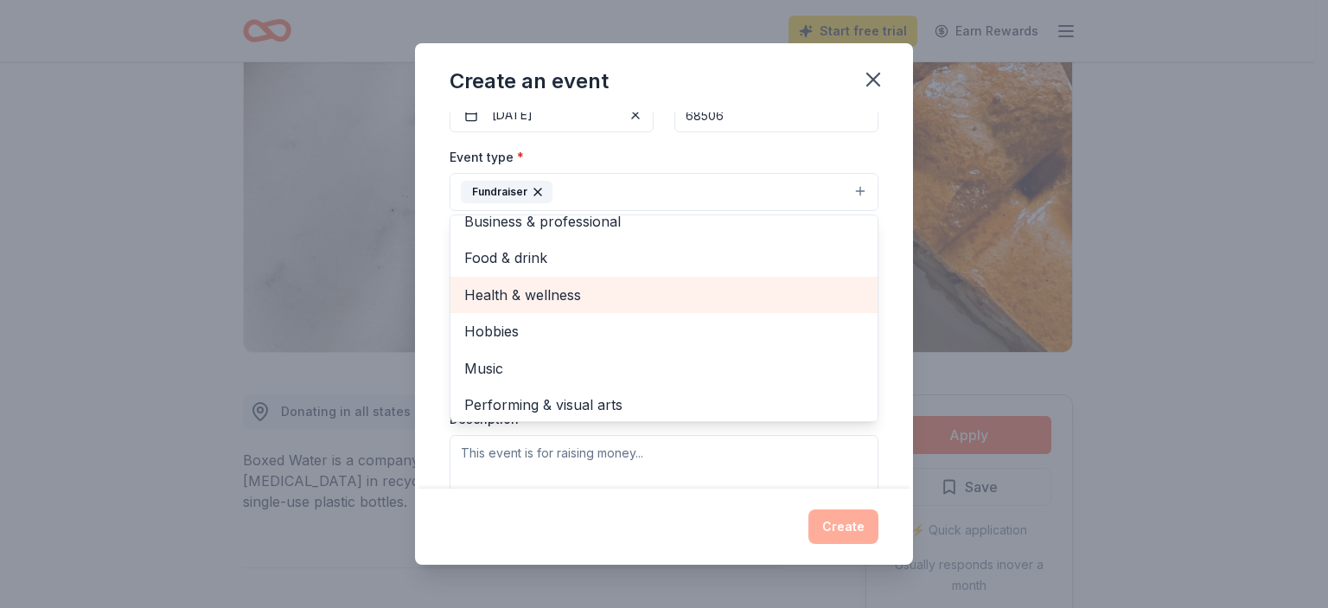
scroll to position [21, 0]
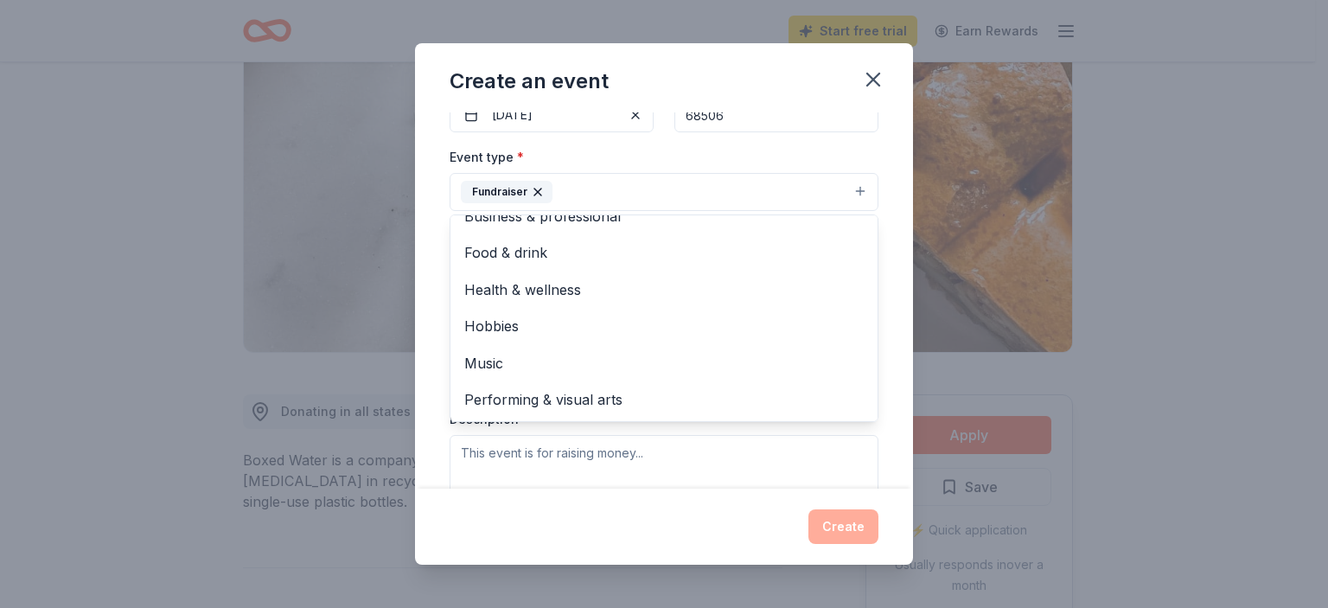
click at [888, 297] on div "Event name * Dinner and Auction - Masquerade 31 /100 Event website https://chrs…" at bounding box center [664, 300] width 498 height 377
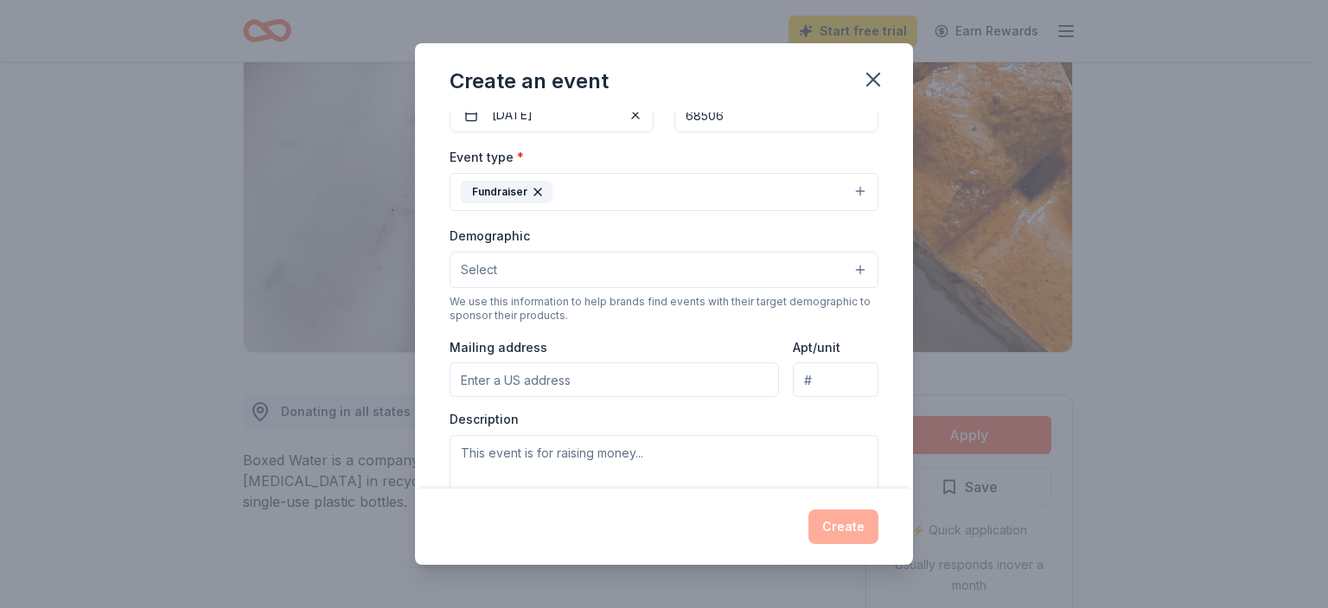
click at [633, 259] on button "Select" at bounding box center [664, 270] width 429 height 36
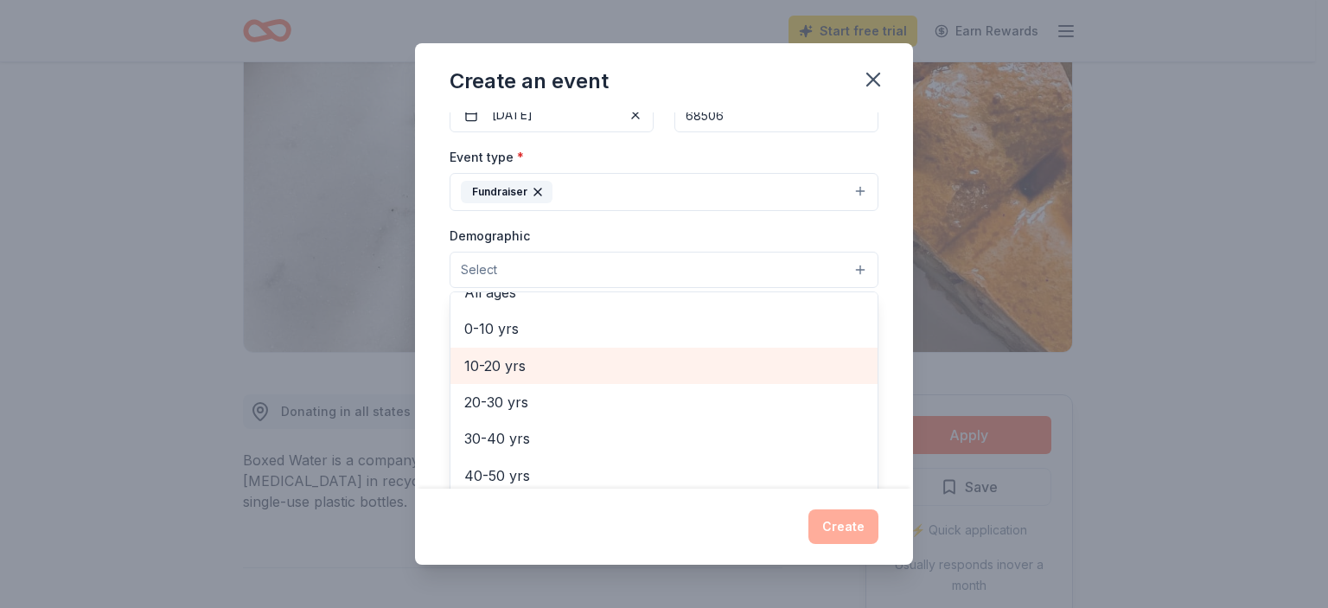
scroll to position [0, 0]
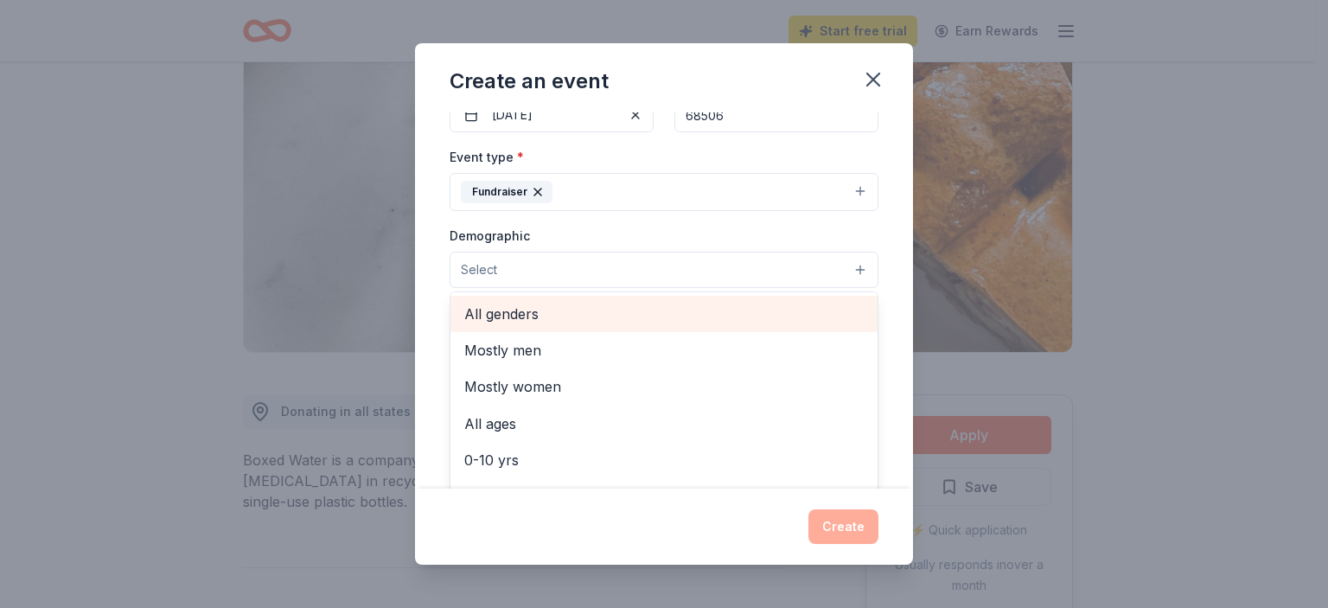
click at [508, 316] on span "All genders" at bounding box center [663, 314] width 399 height 22
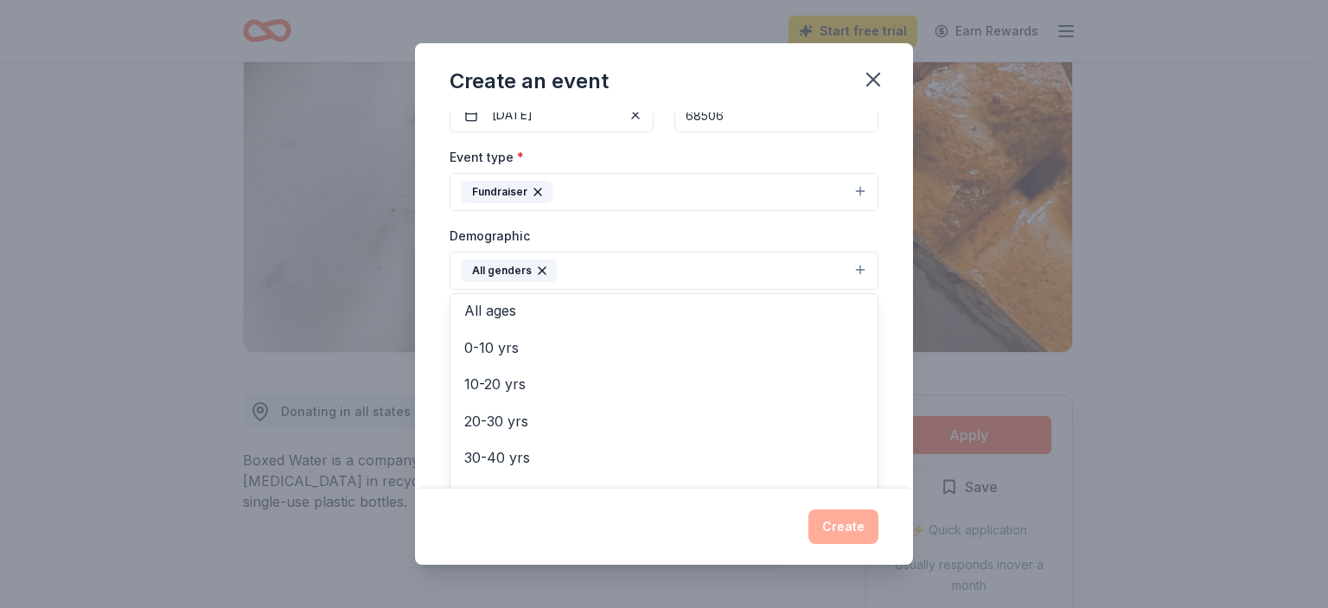
scroll to position [67, 0]
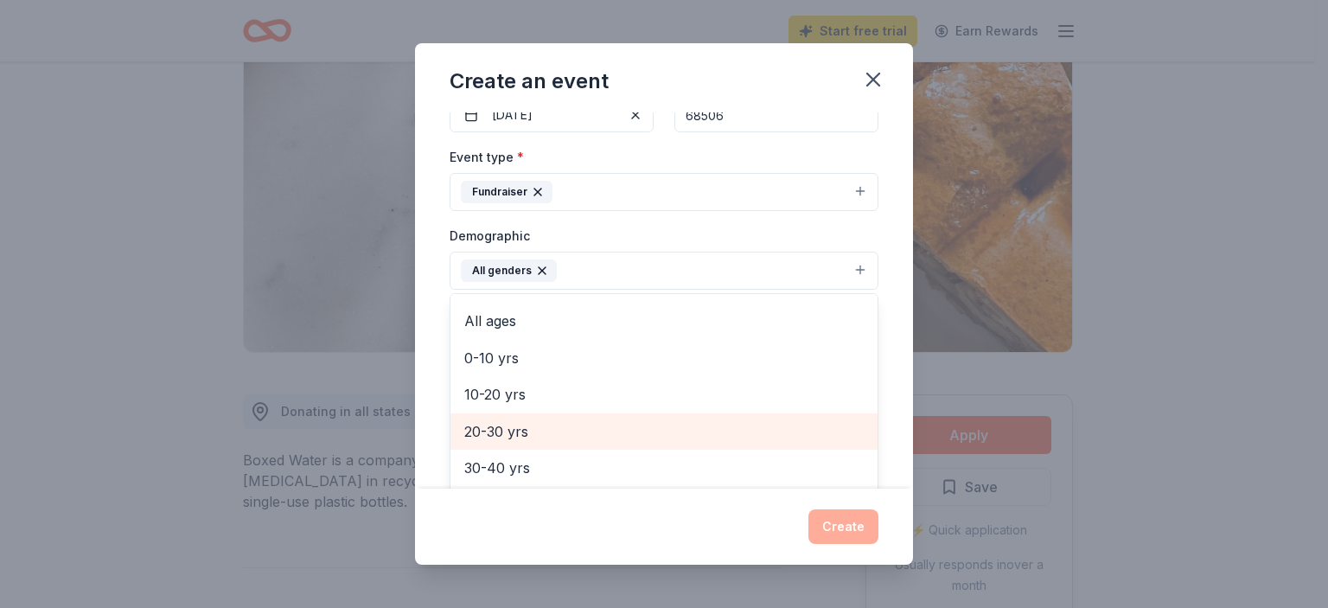
click at [512, 421] on span "20-30 yrs" at bounding box center [663, 431] width 399 height 22
click at [507, 435] on span "30-40 yrs" at bounding box center [663, 431] width 399 height 22
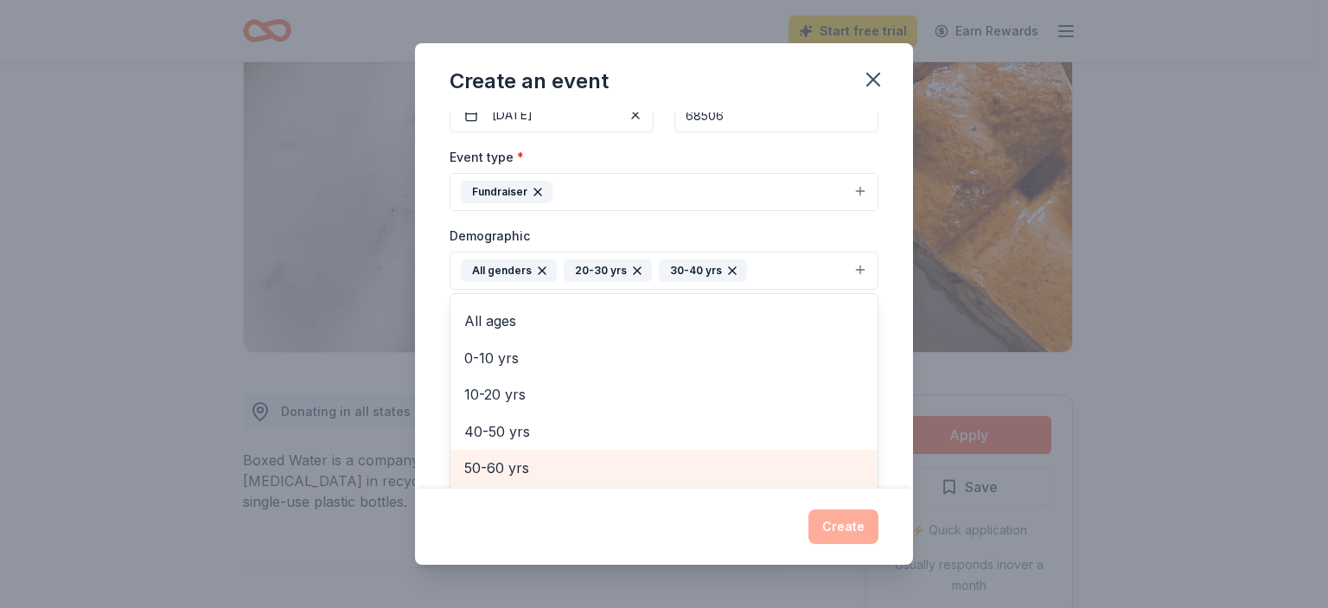
click at [522, 465] on span "50-60 yrs" at bounding box center [663, 467] width 399 height 22
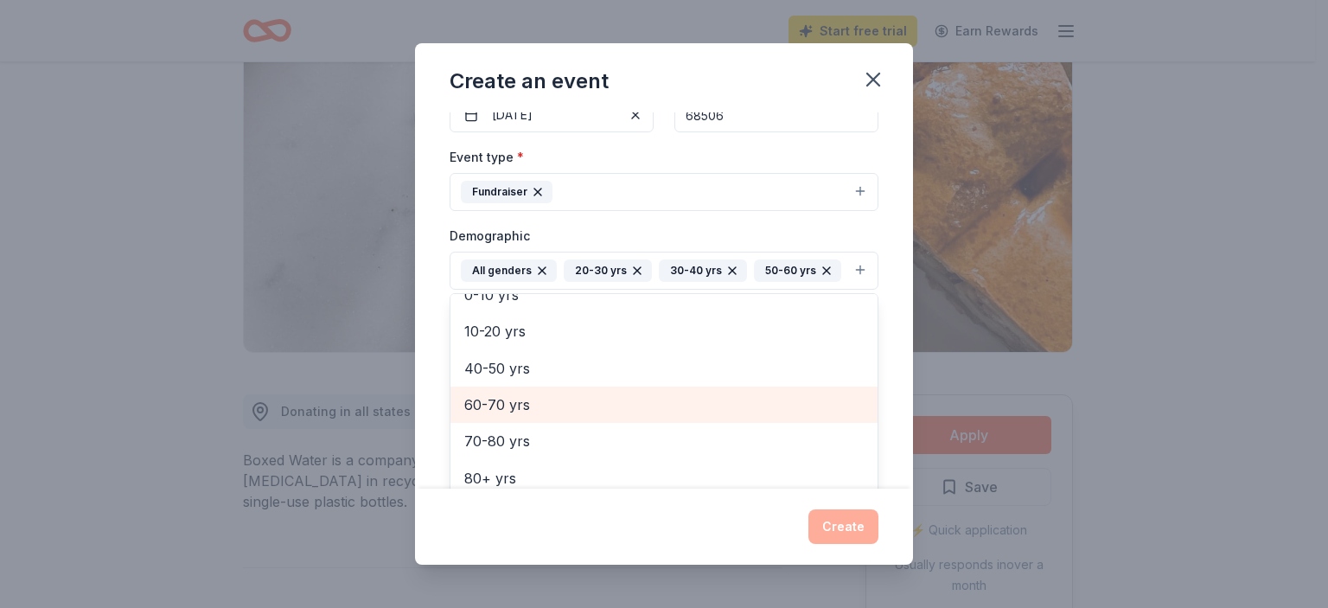
click at [515, 411] on span "60-70 yrs" at bounding box center [663, 404] width 399 height 22
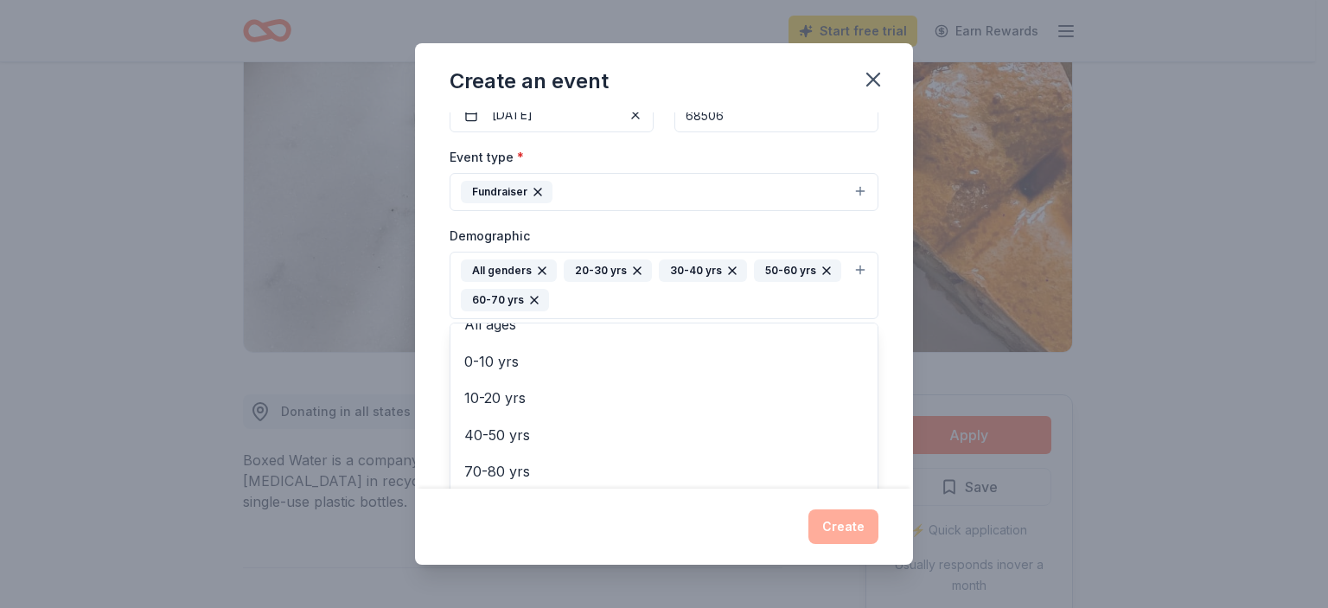
click at [871, 227] on div "Event name * Dinner and Auction - Masquerade 31 /100 Event website https://chrs…" at bounding box center [664, 300] width 498 height 377
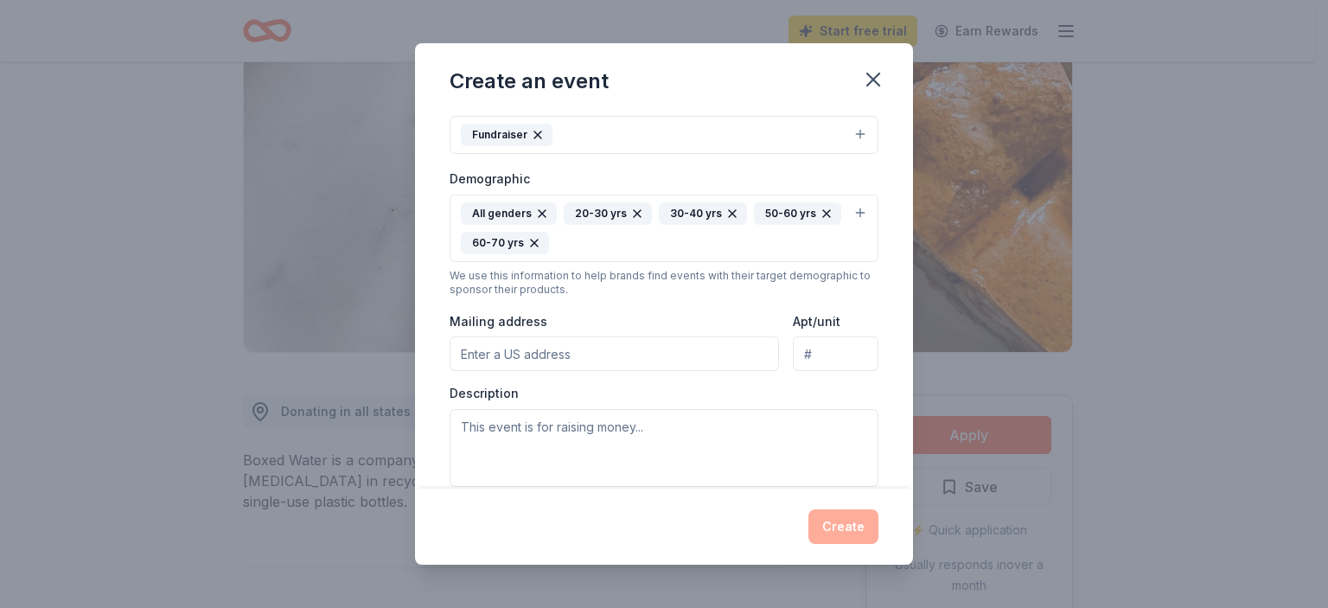
scroll to position [277, 0]
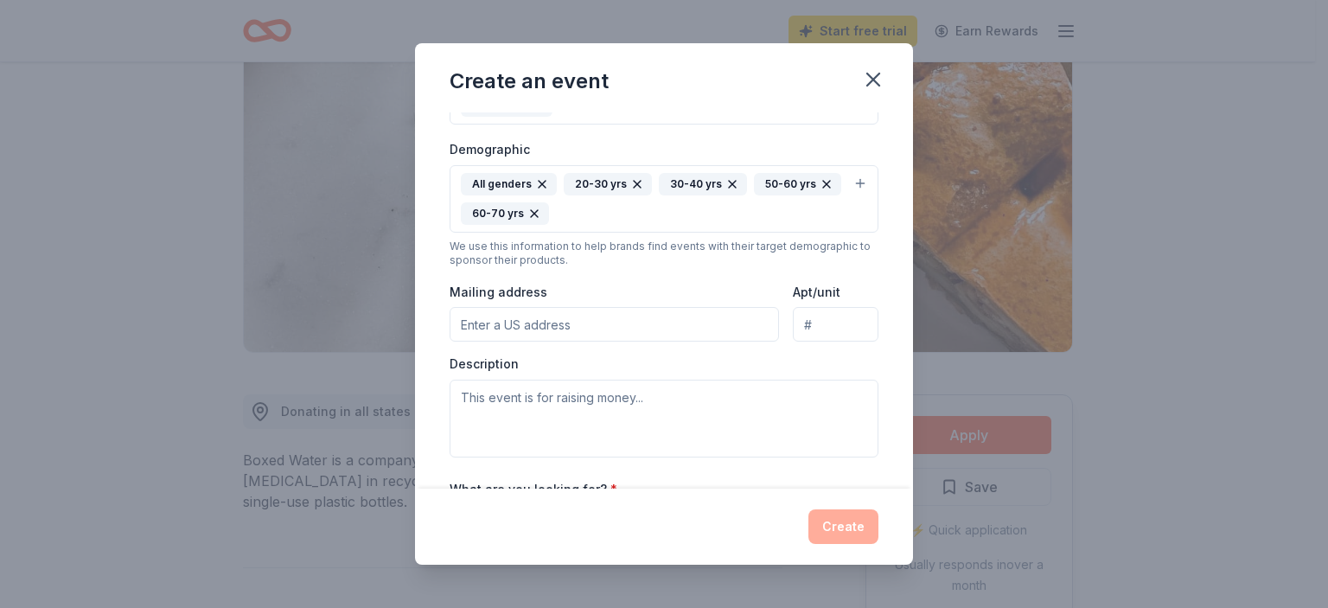
click at [628, 321] on input "Mailing address" at bounding box center [614, 324] width 329 height 35
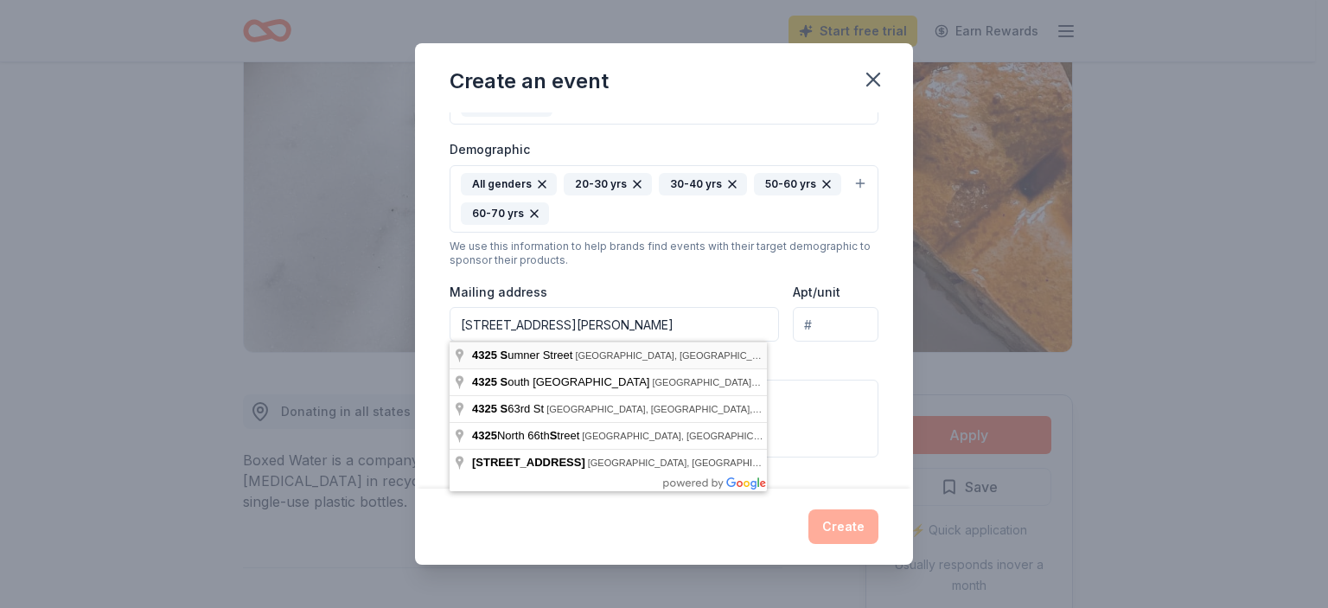
type input "4325 Sumner Street, Lincoln, NE, 68506"
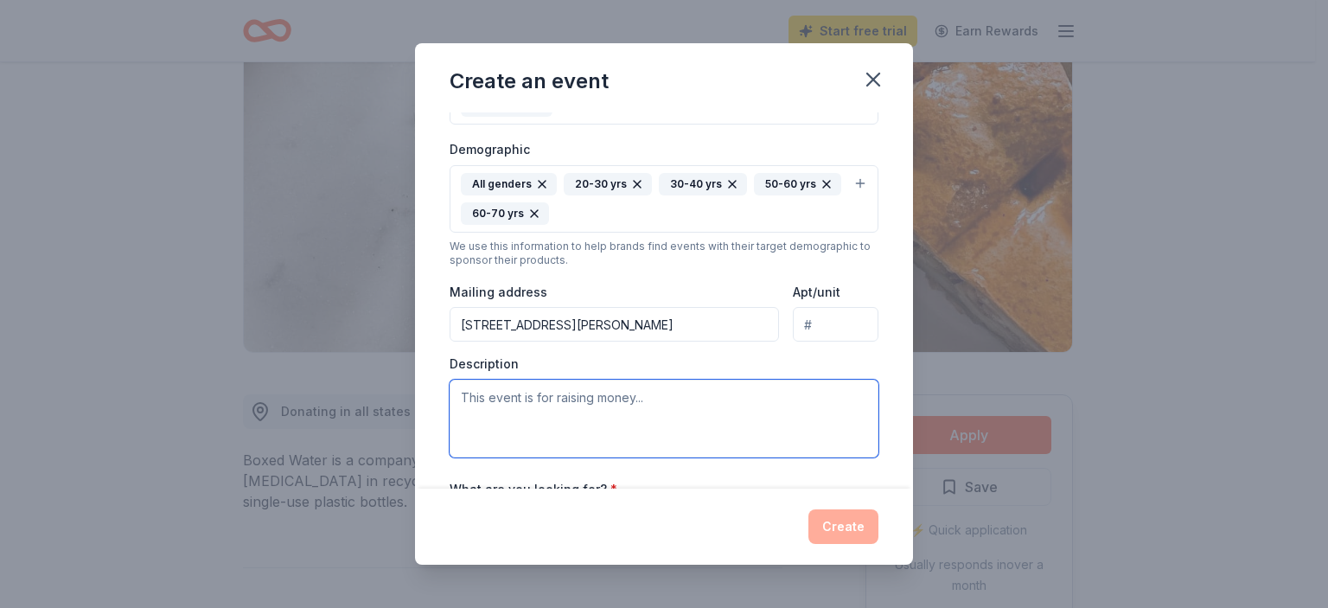
click at [567, 408] on textarea at bounding box center [664, 419] width 429 height 78
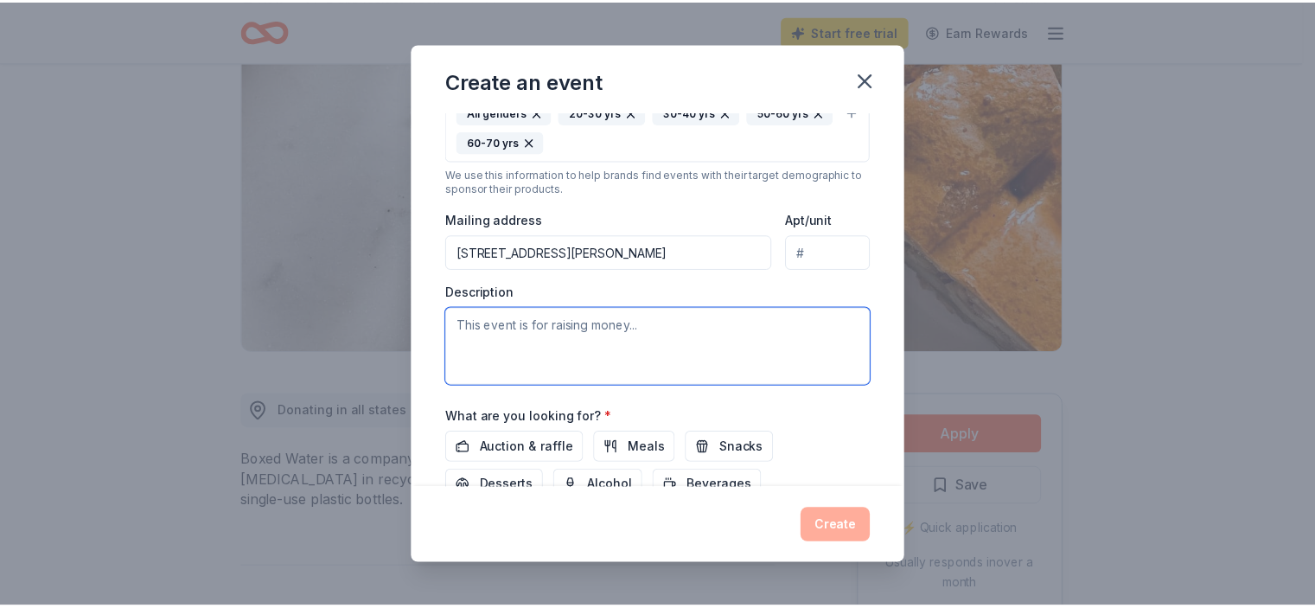
scroll to position [481, 0]
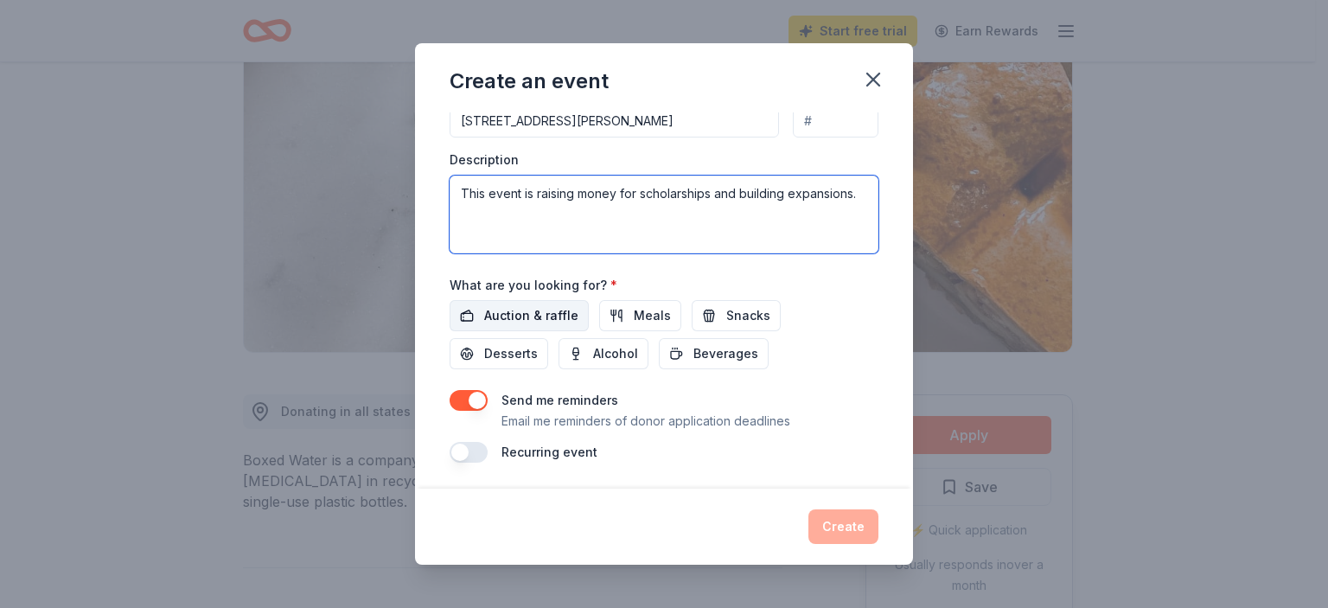
type textarea "This event is raising money for scholarships and building expansions."
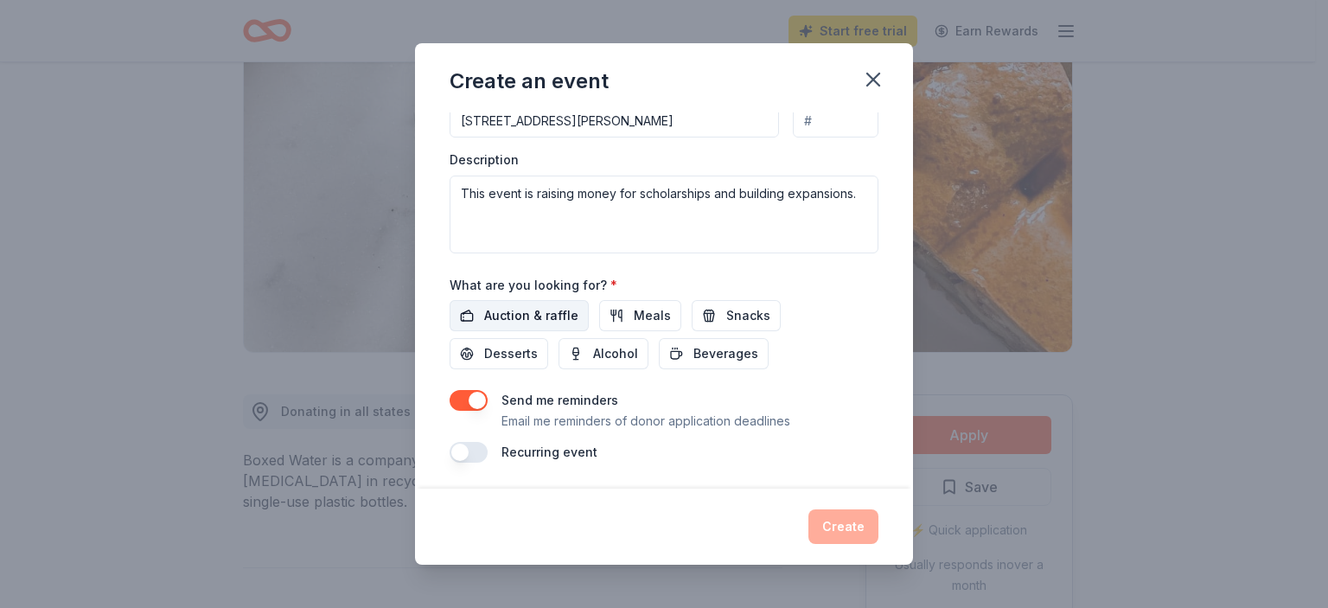
click at [544, 314] on span "Auction & raffle" at bounding box center [531, 315] width 94 height 21
click at [820, 515] on button "Create" at bounding box center [843, 526] width 70 height 35
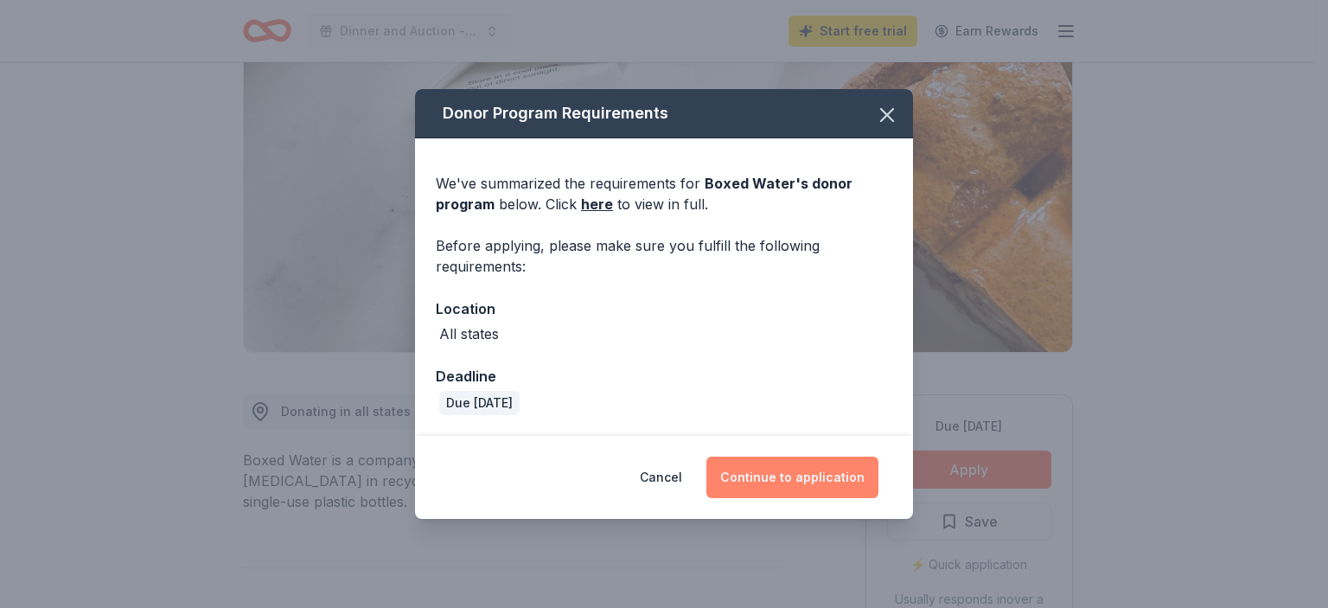
click at [758, 489] on button "Continue to application" at bounding box center [792, 476] width 172 height 41
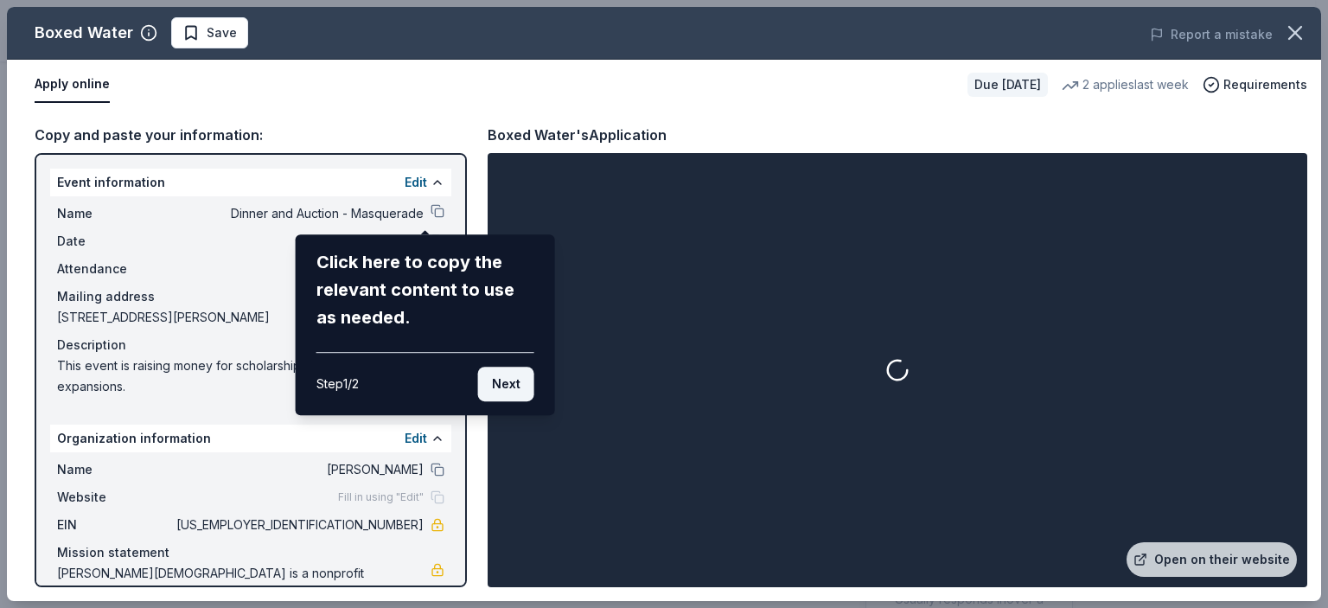
click at [507, 380] on button "Next" at bounding box center [506, 384] width 56 height 35
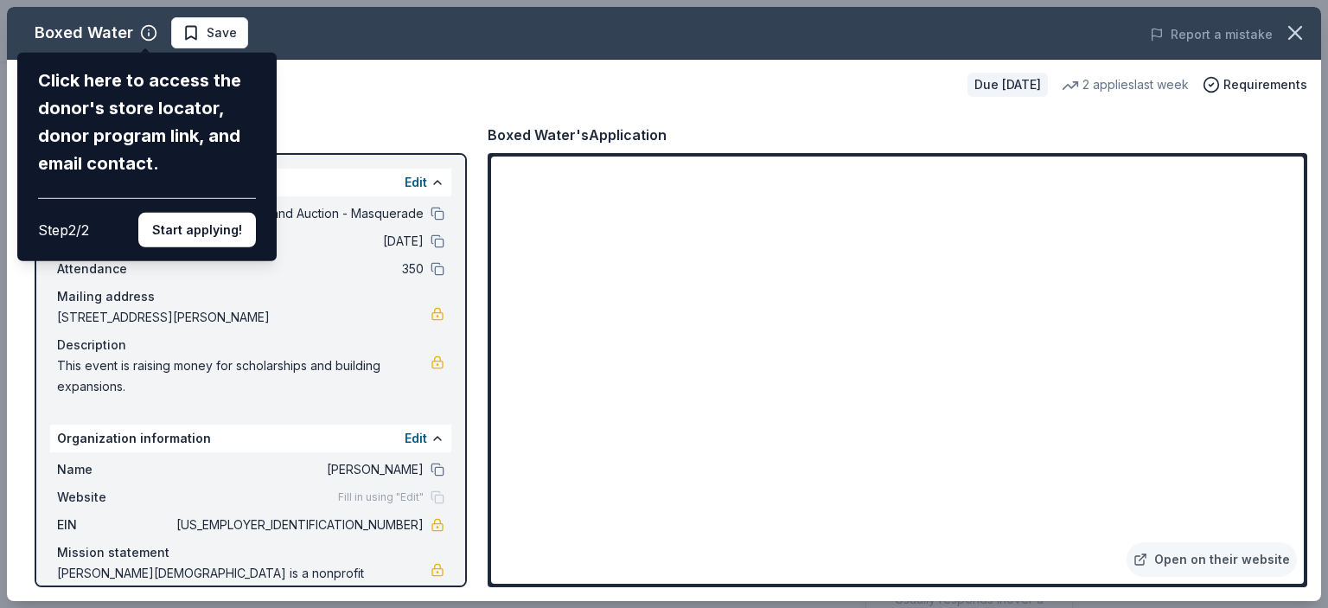
click at [894, 472] on div "Boxed Water Click here to access the donor's store locator, donor program link,…" at bounding box center [664, 304] width 1314 height 594
click at [183, 227] on button "Start applying!" at bounding box center [197, 230] width 118 height 35
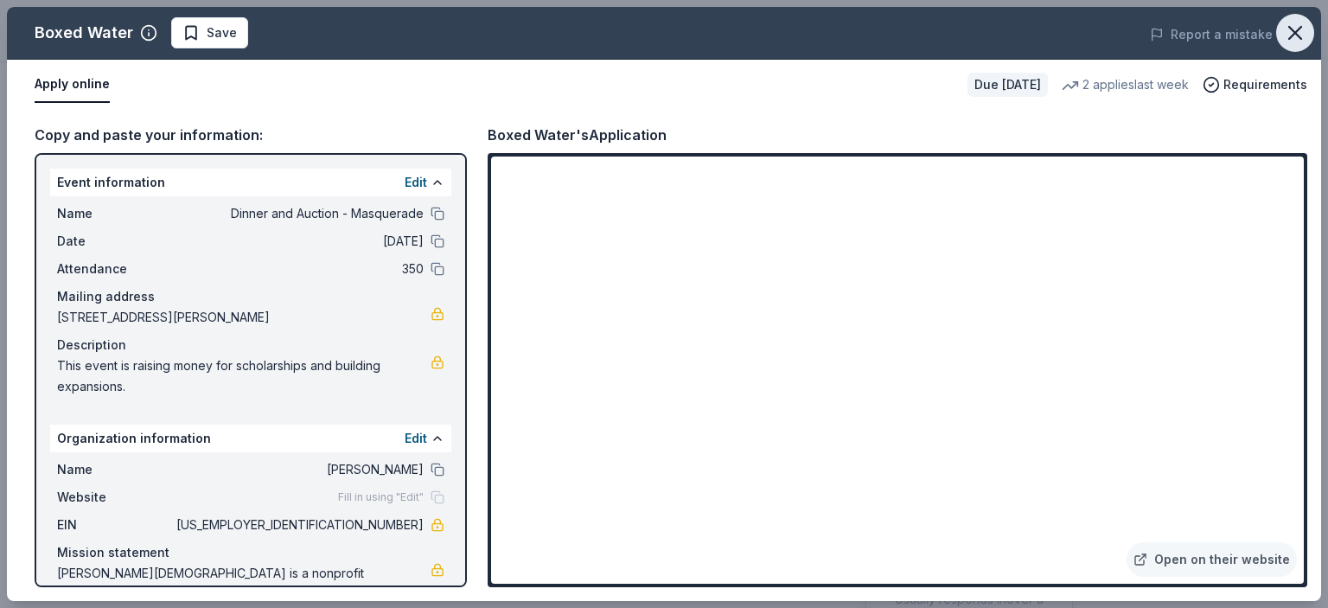
click at [1286, 28] on icon "button" at bounding box center [1295, 33] width 24 height 24
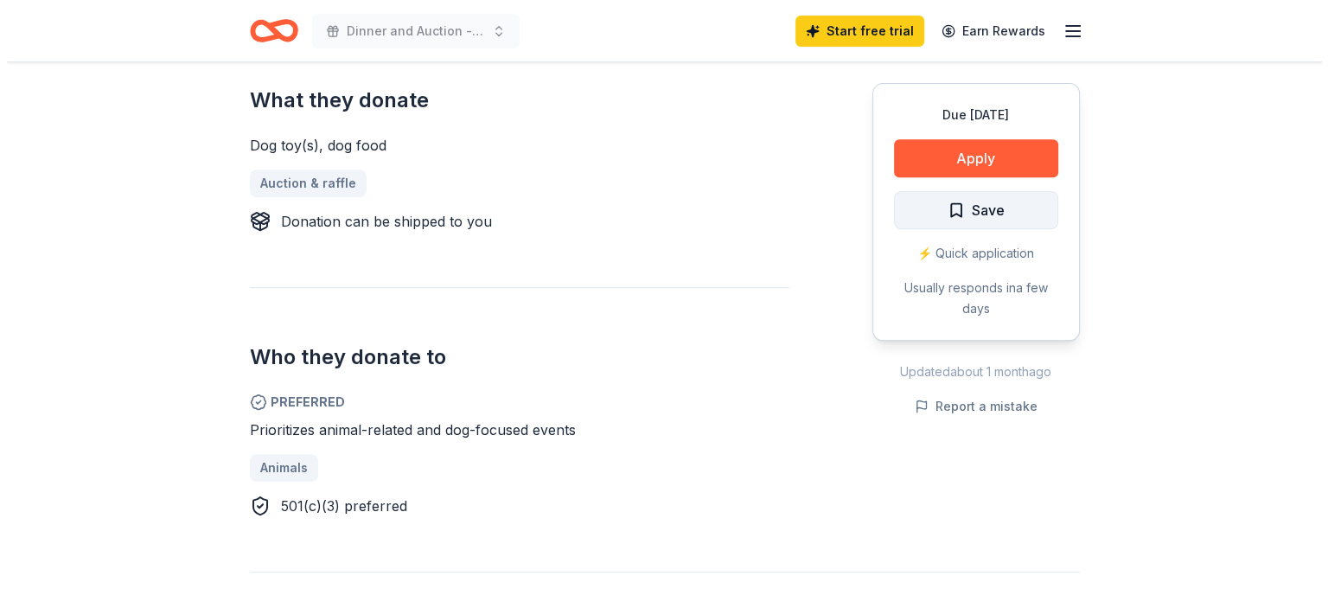
scroll to position [692, 0]
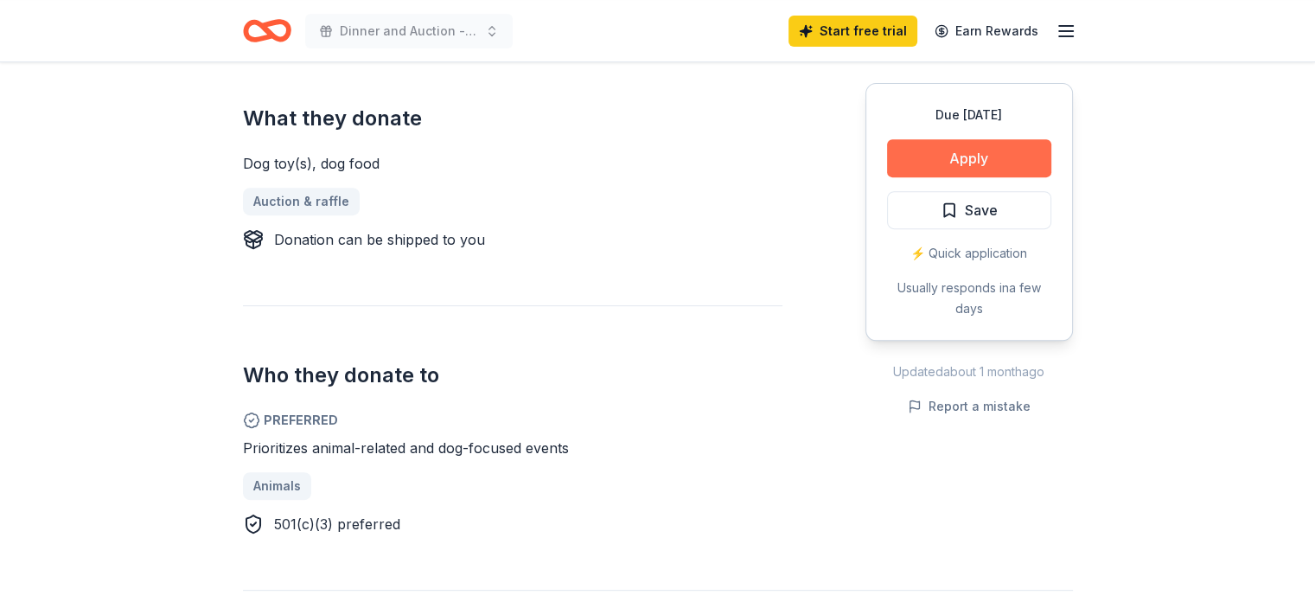
click at [932, 155] on button "Apply" at bounding box center [969, 158] width 164 height 38
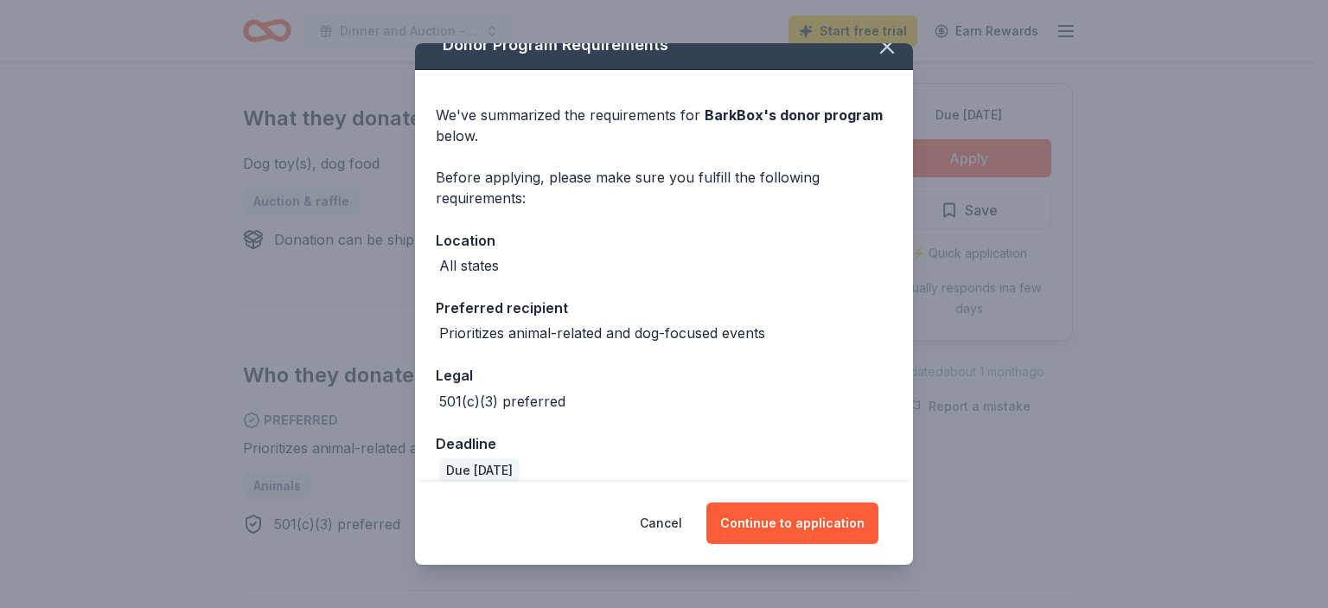
scroll to position [43, 0]
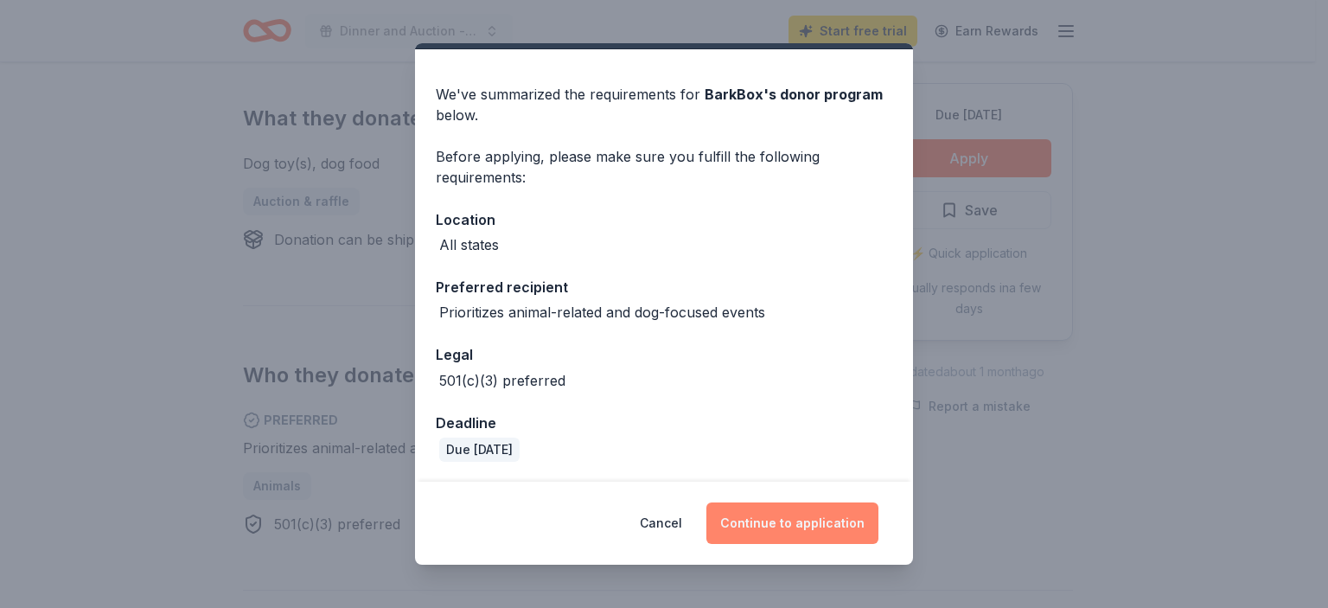
click at [826, 510] on button "Continue to application" at bounding box center [792, 522] width 172 height 41
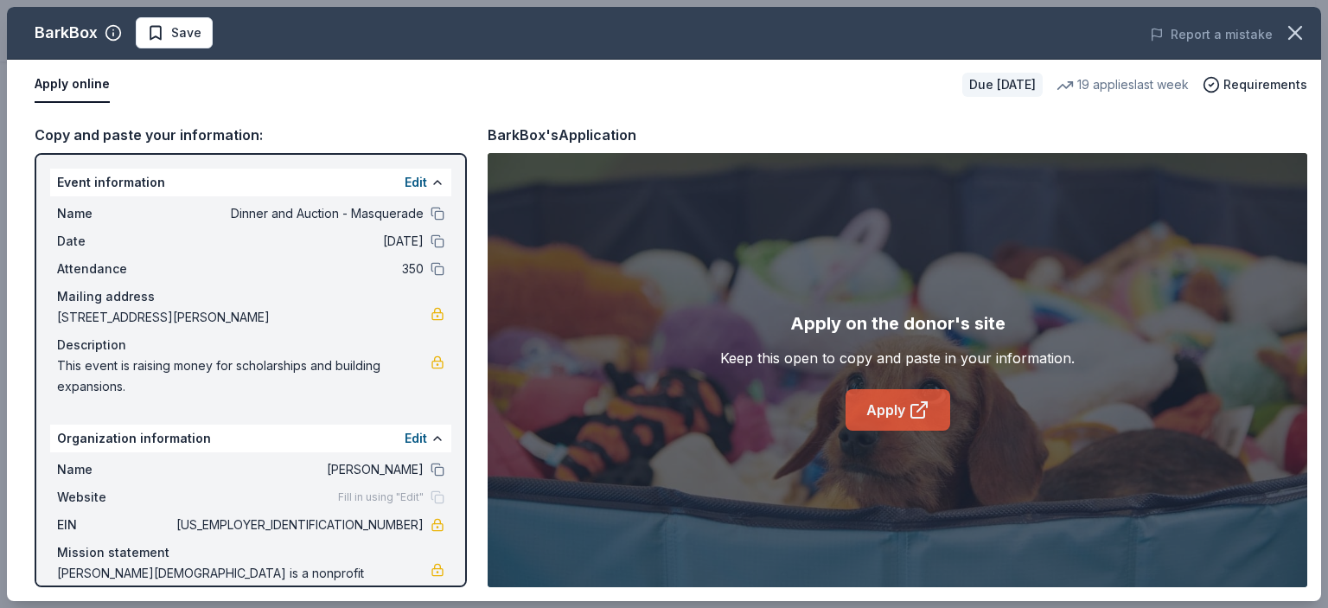
click at [917, 399] on icon at bounding box center [919, 409] width 21 height 21
